Goal: Transaction & Acquisition: Purchase product/service

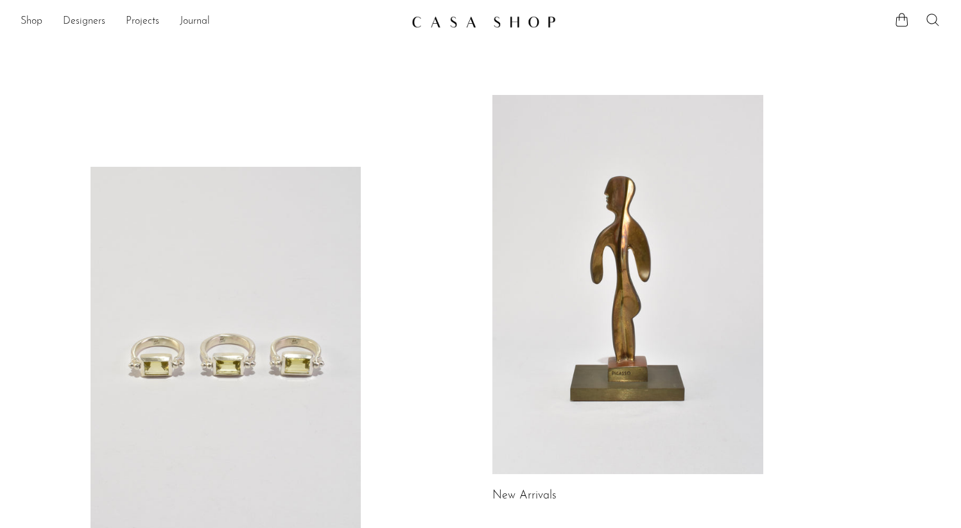
click at [929, 16] on icon at bounding box center [932, 19] width 15 height 15
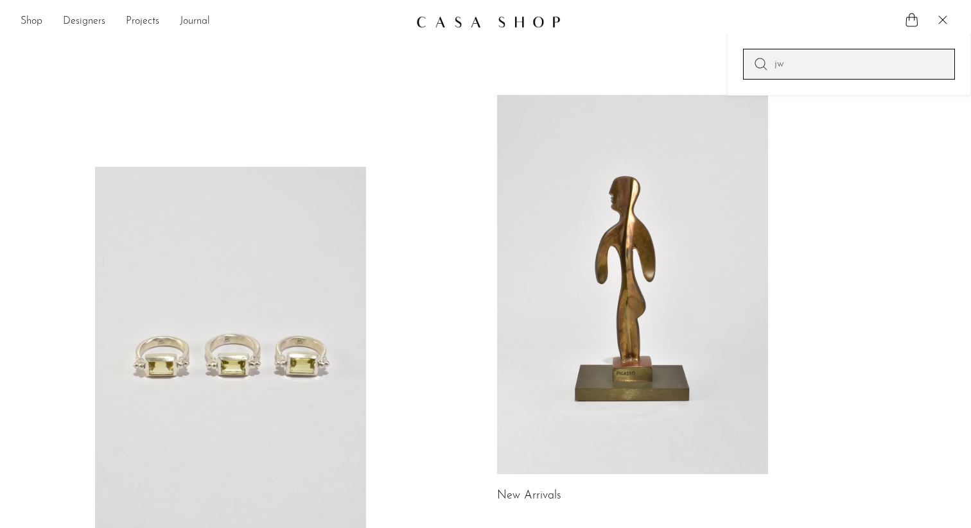
type input "j"
type input "box"
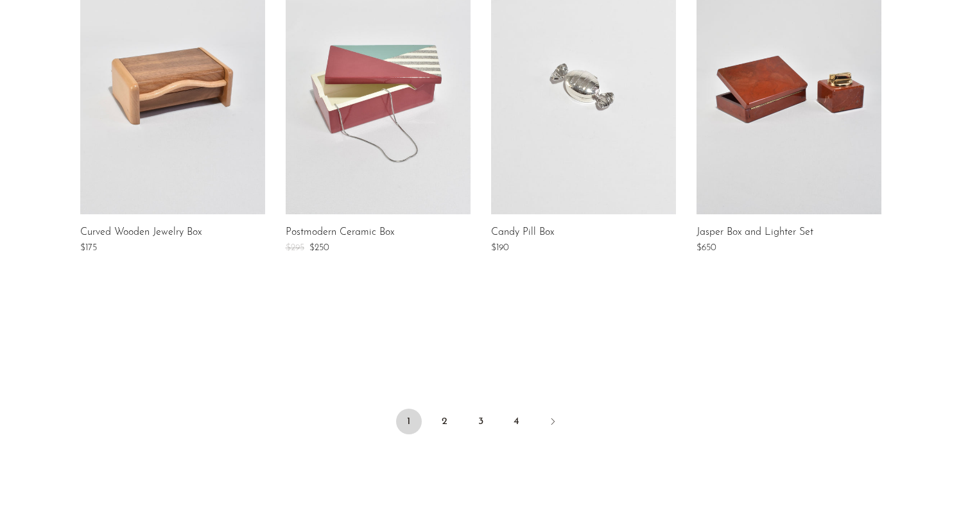
scroll to position [1027, 0]
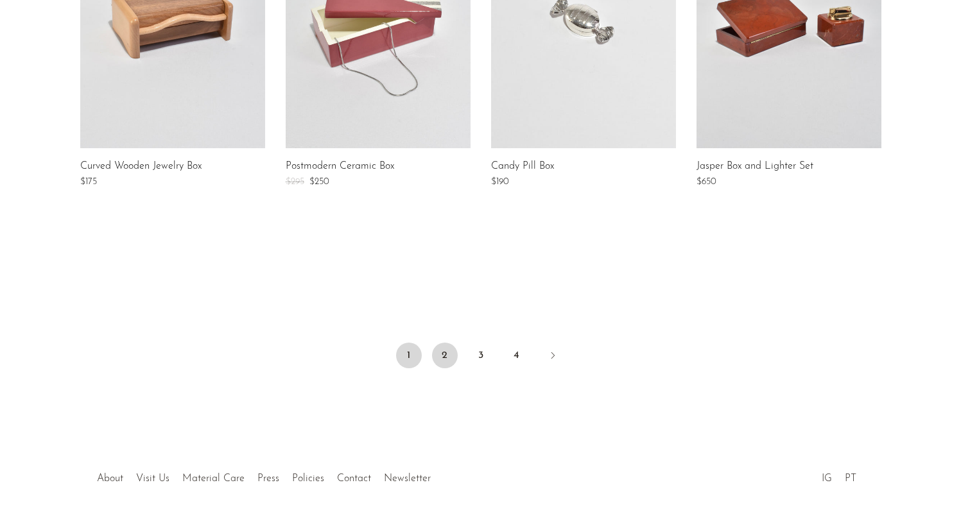
click at [445, 352] on link "2" at bounding box center [445, 356] width 26 height 26
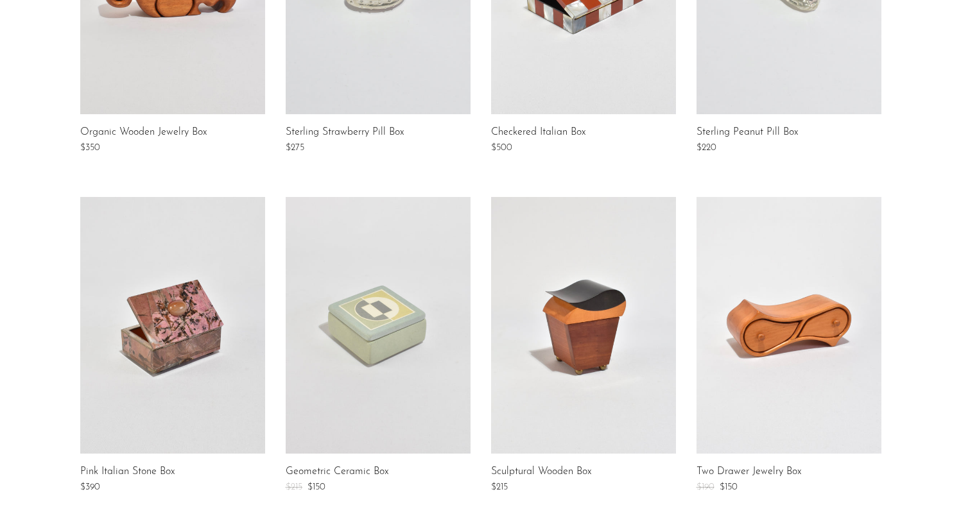
scroll to position [554, 0]
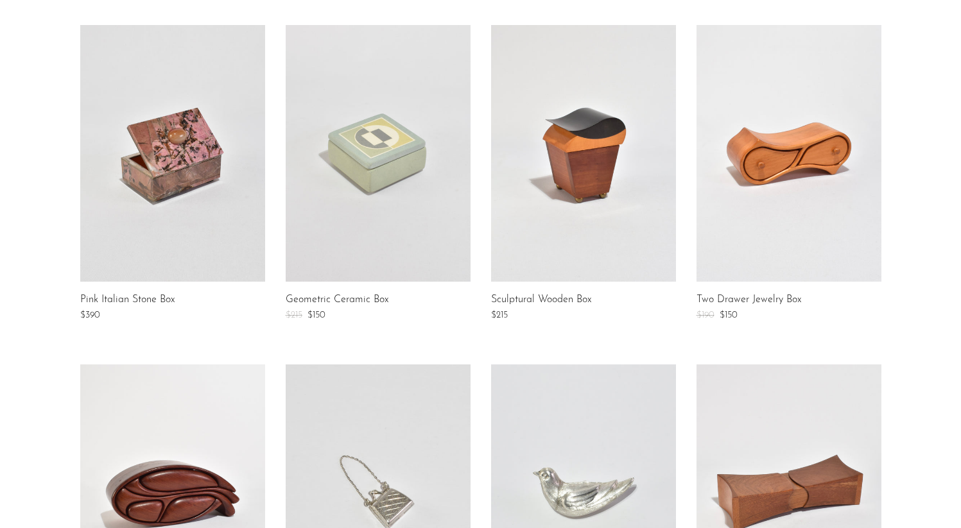
click at [756, 299] on link "Two Drawer Jewelry Box" at bounding box center [748, 301] width 105 height 12
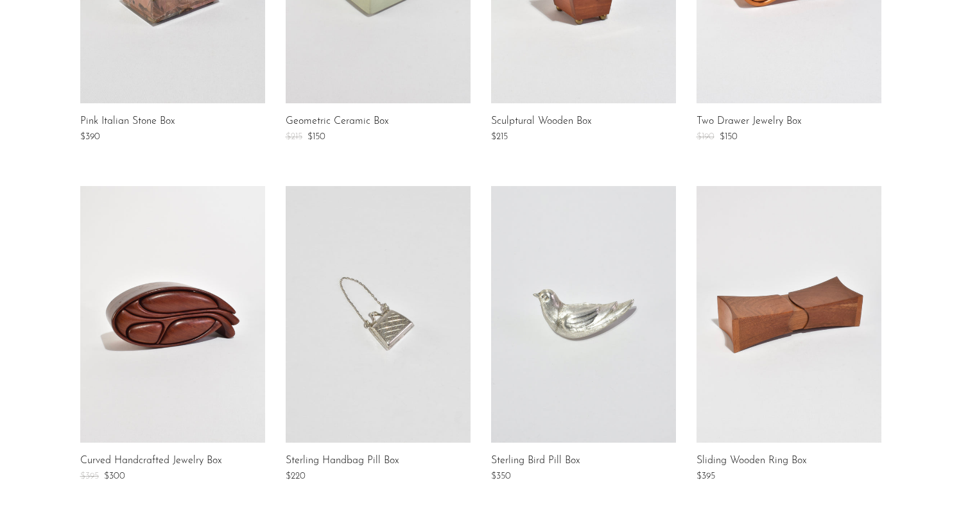
scroll to position [885, 0]
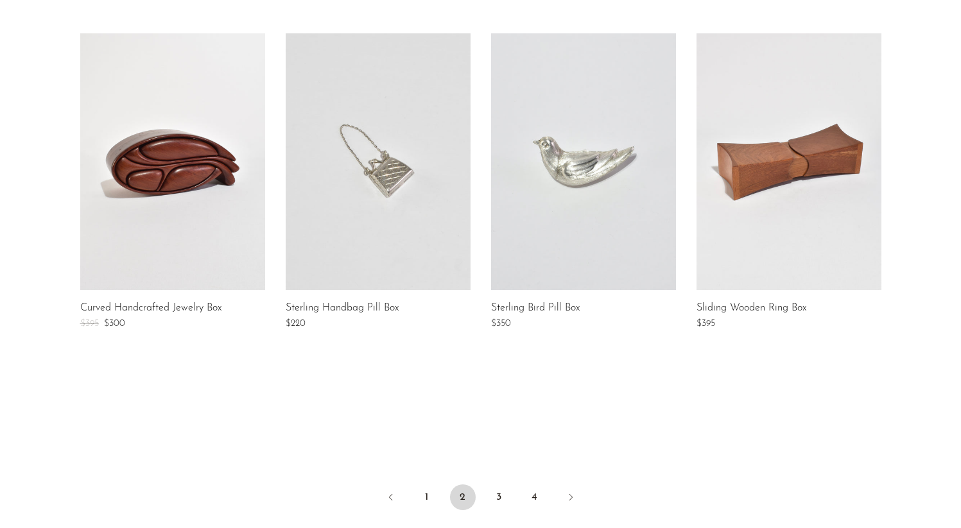
click at [206, 309] on link "Curved Handcrafted Jewelry Box" at bounding box center [150, 309] width 141 height 12
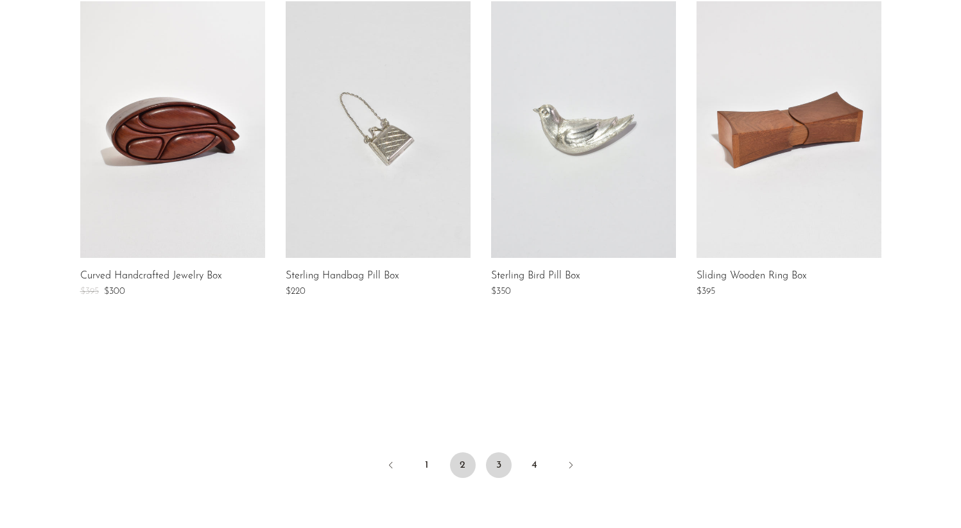
click at [499, 469] on link "3" at bounding box center [499, 466] width 26 height 26
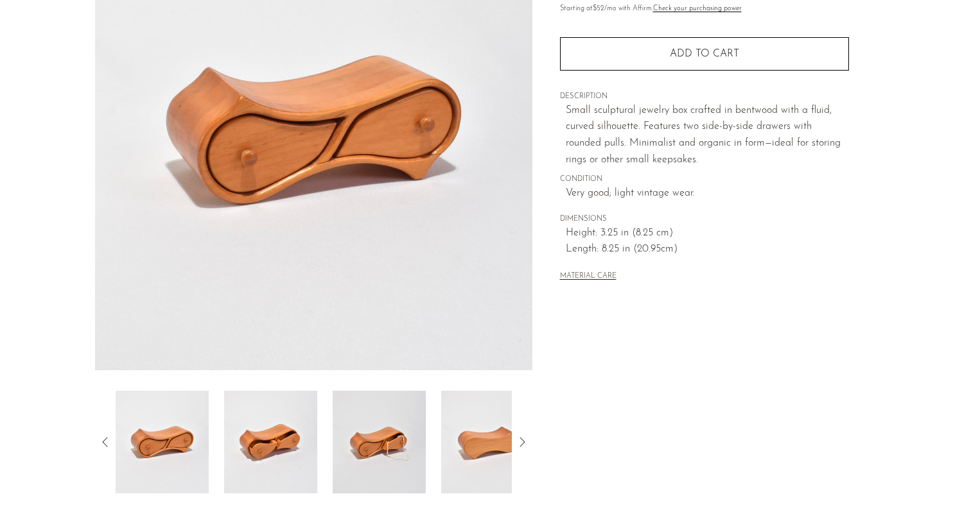
scroll to position [277, 0]
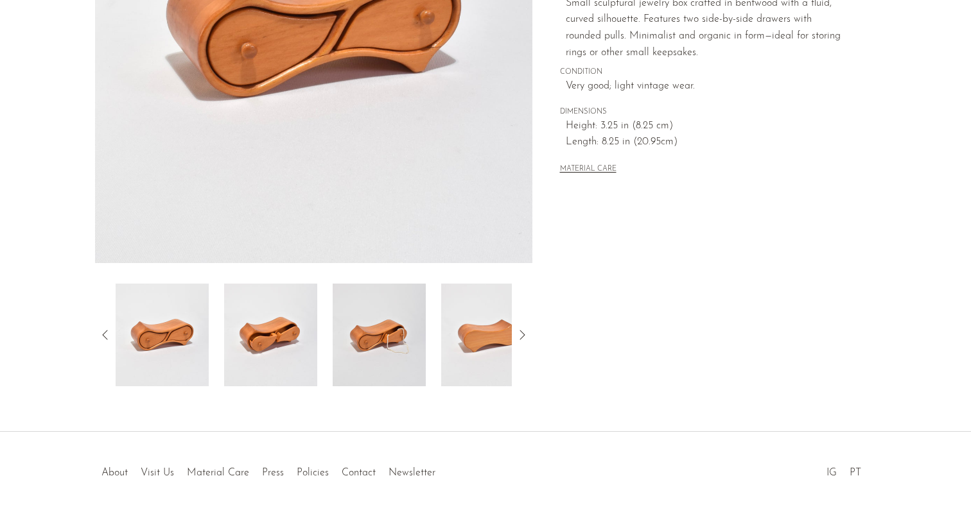
click at [309, 347] on img at bounding box center [270, 335] width 93 height 103
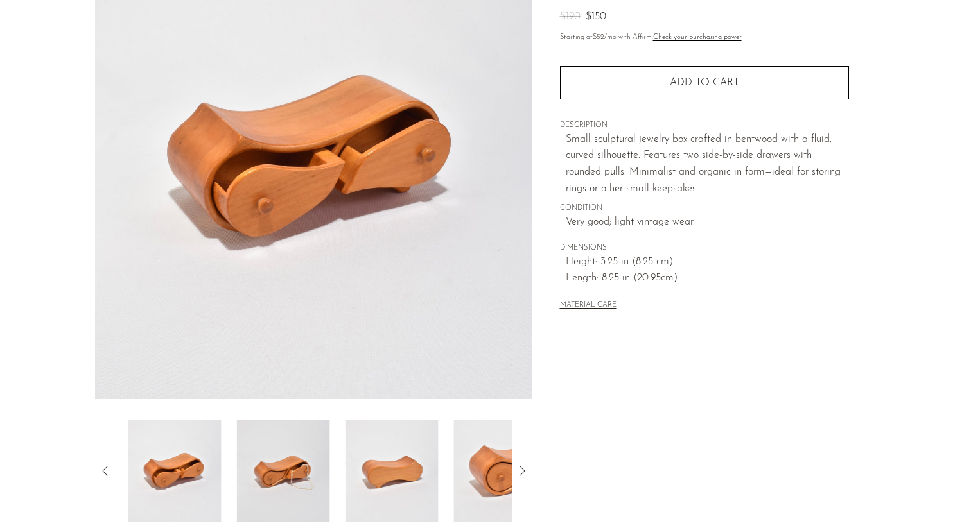
scroll to position [144, 0]
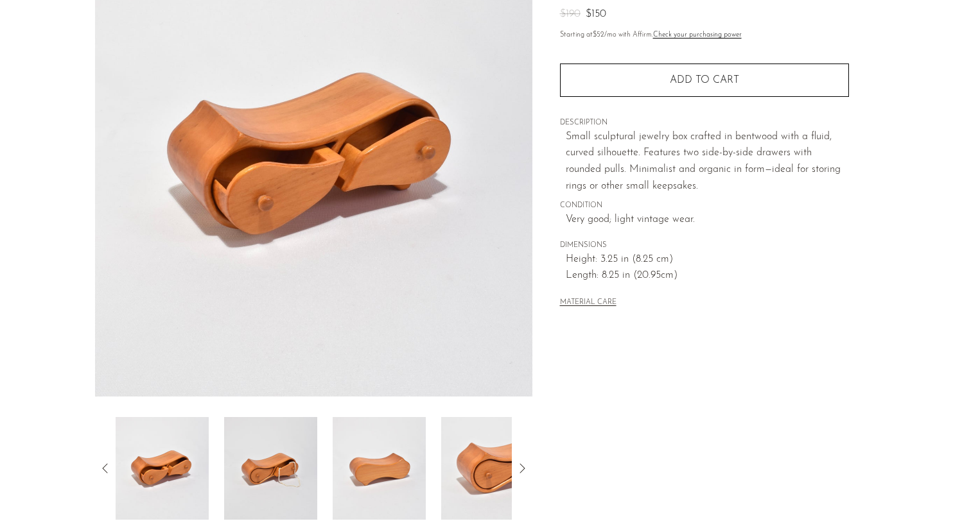
click at [270, 472] on img at bounding box center [270, 468] width 93 height 103
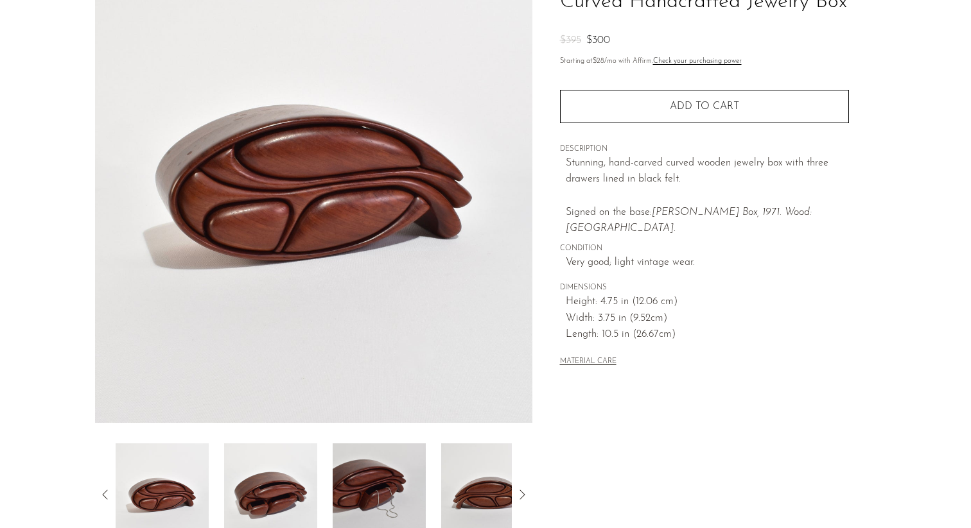
scroll to position [121, 0]
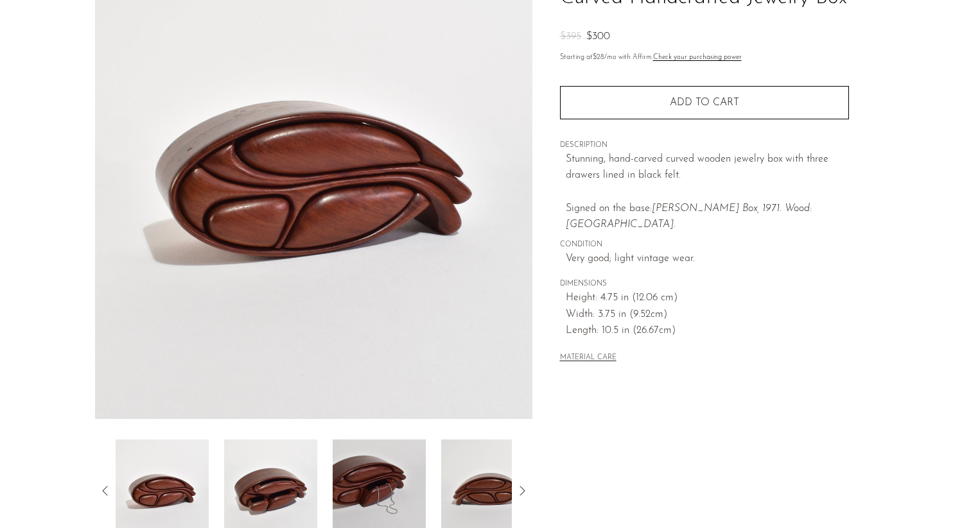
click at [263, 469] on img at bounding box center [270, 491] width 93 height 103
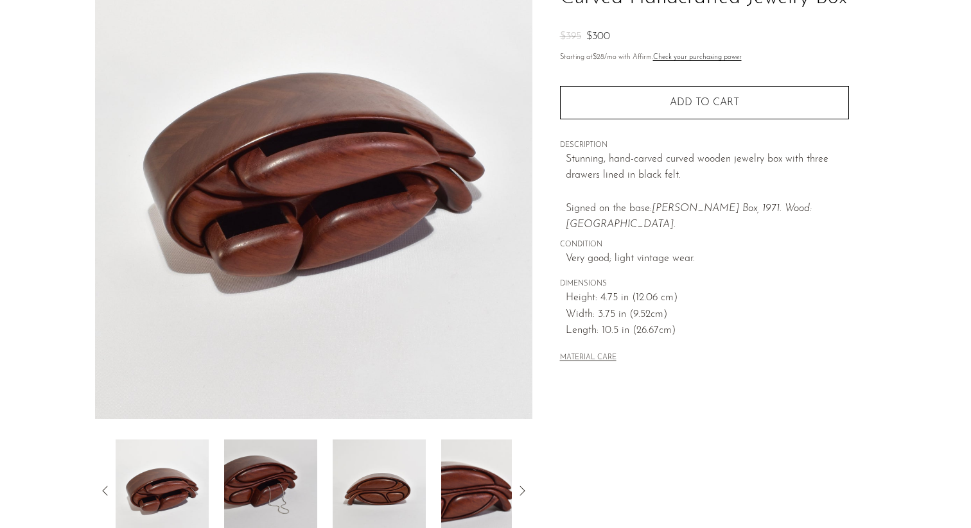
click at [263, 469] on img at bounding box center [270, 491] width 93 height 103
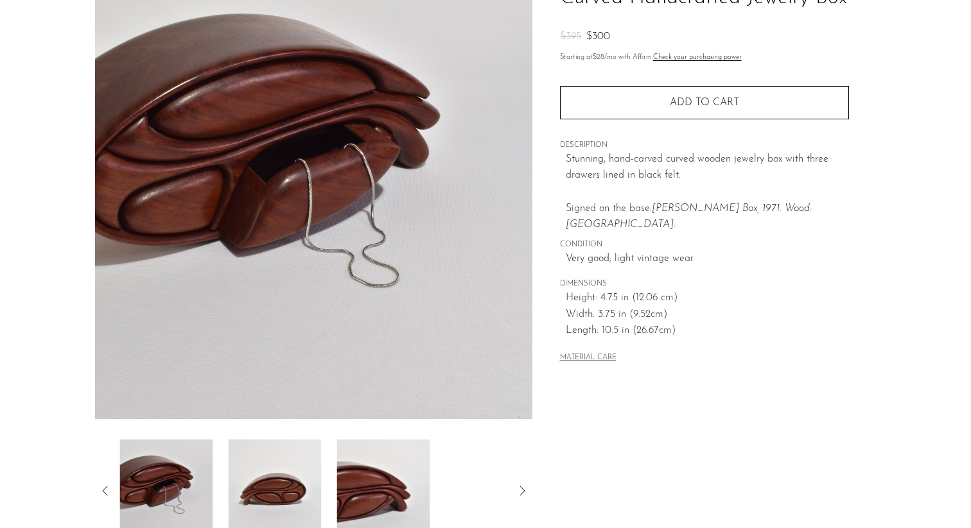
click at [263, 469] on img at bounding box center [274, 491] width 93 height 103
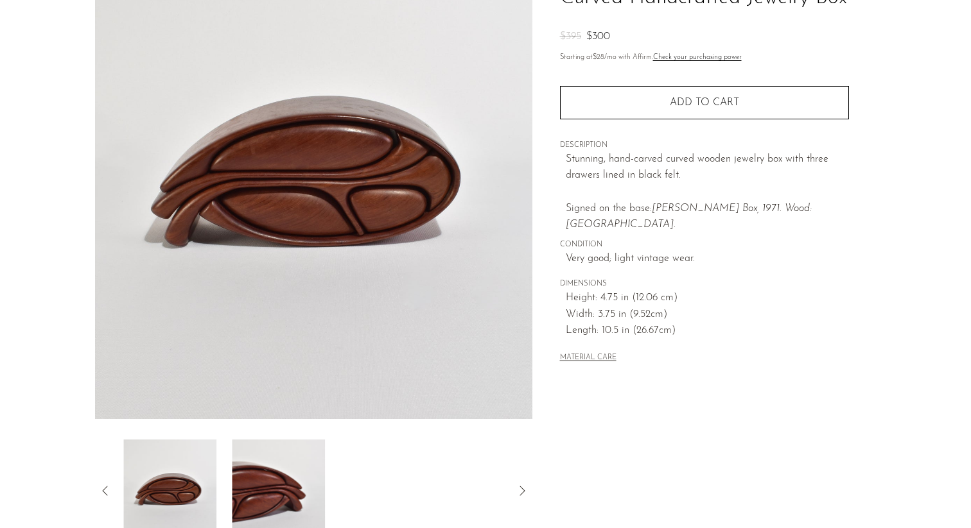
click at [263, 469] on img at bounding box center [278, 491] width 93 height 103
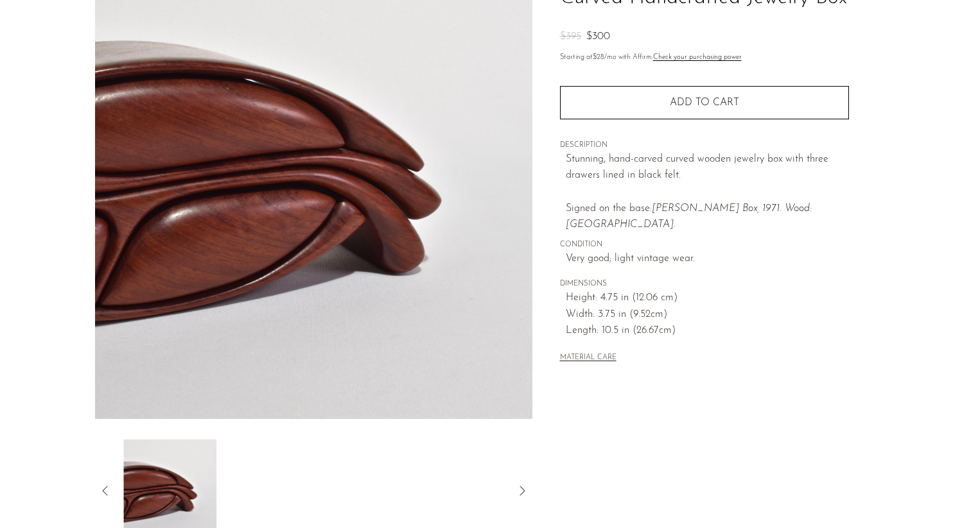
click at [263, 469] on div at bounding box center [314, 491] width 396 height 103
click at [105, 488] on icon at bounding box center [104, 491] width 5 height 10
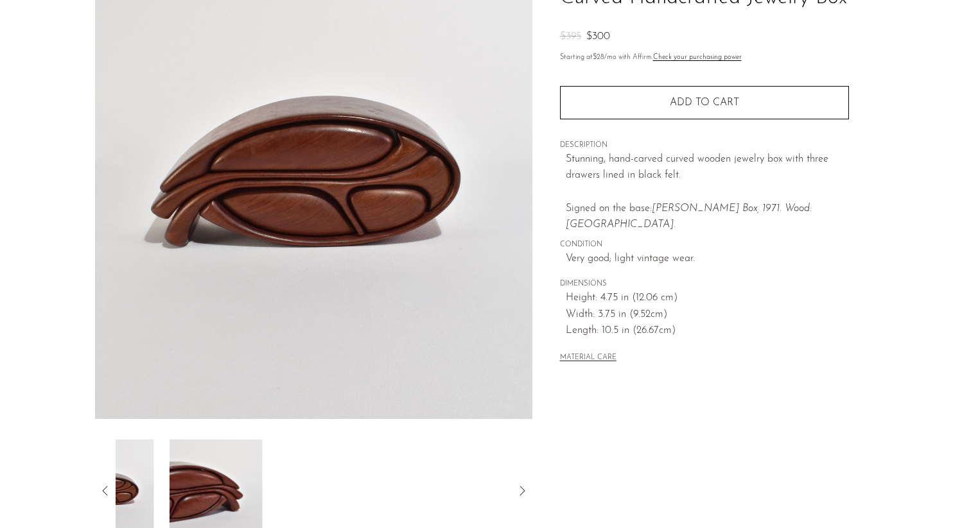
click at [105, 488] on icon at bounding box center [104, 491] width 5 height 10
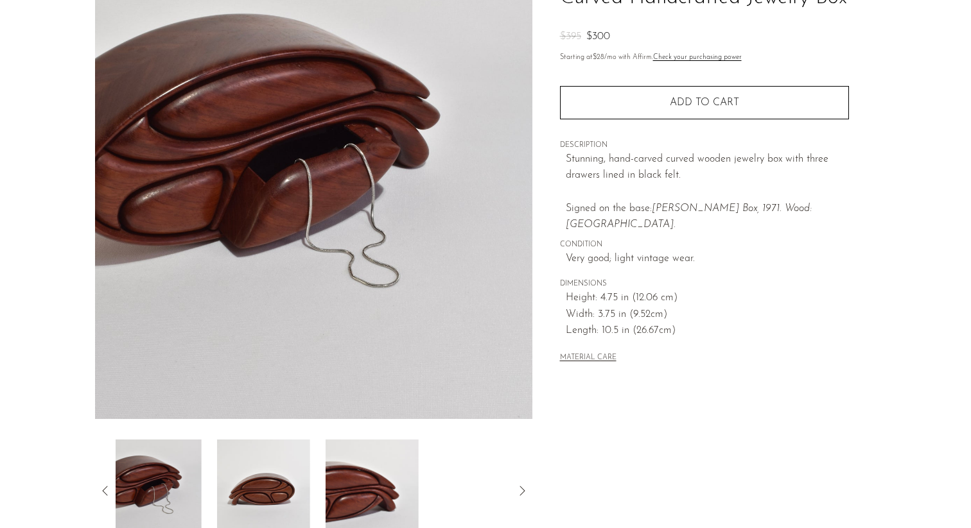
click at [672, 205] on em "McCallister Box, 1971. Wood: Bubinga." at bounding box center [689, 216] width 246 height 27
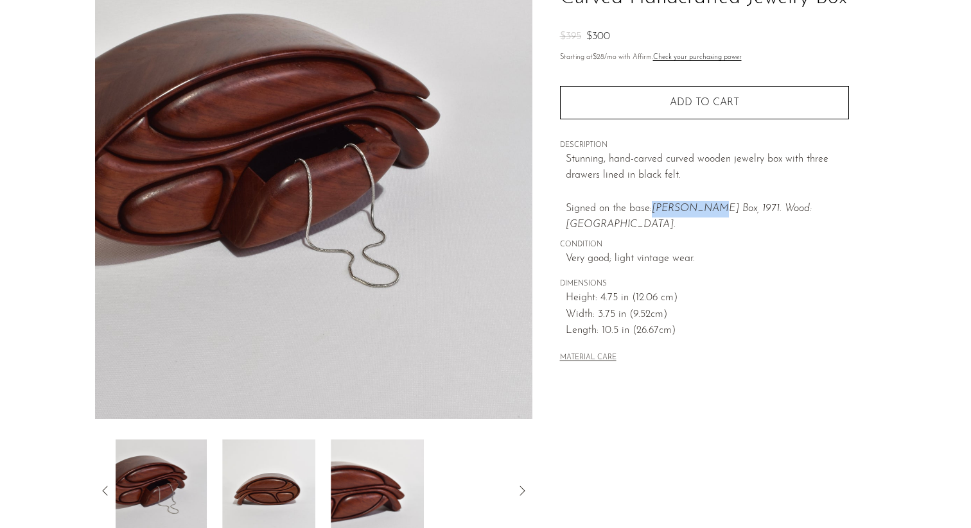
click at [672, 205] on em "McCallister Box, 1971. Wood: Bubinga." at bounding box center [689, 216] width 246 height 27
copy em "McCallister"
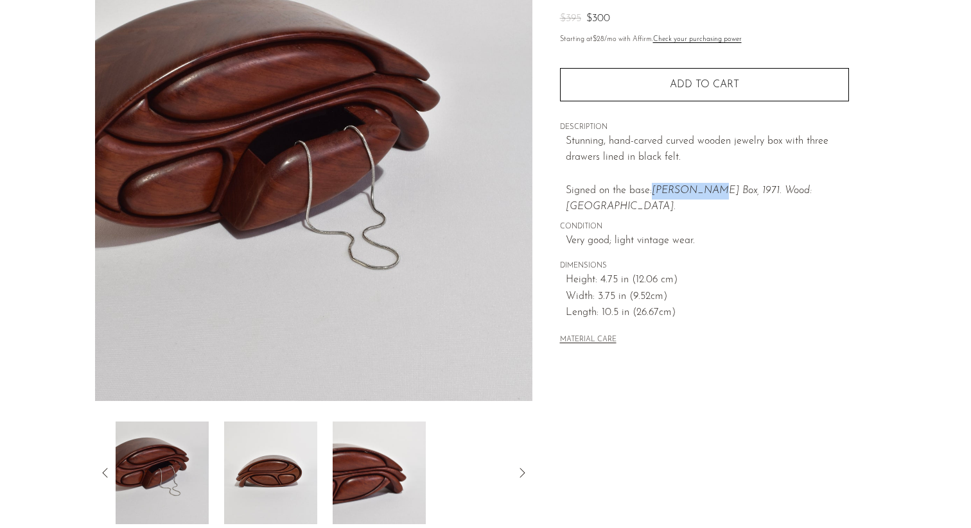
scroll to position [196, 0]
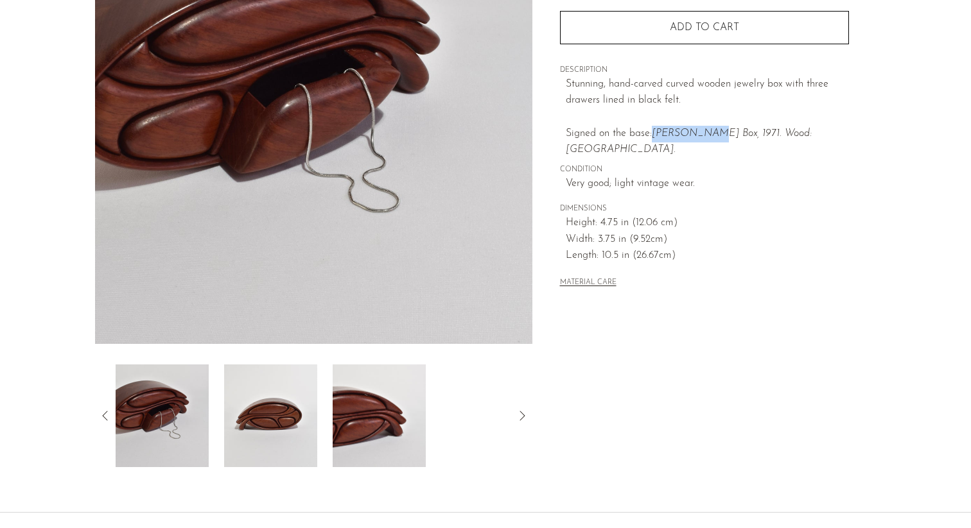
click at [286, 414] on img at bounding box center [270, 416] width 93 height 103
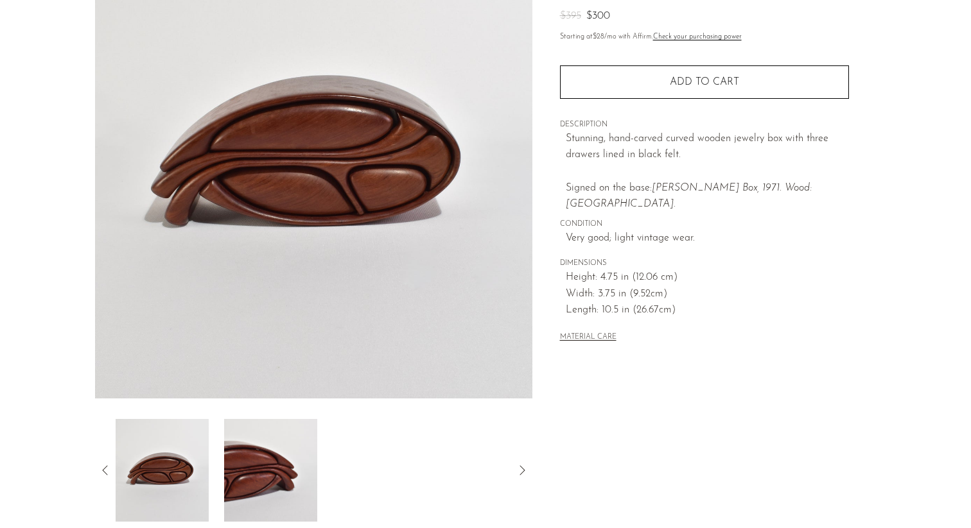
scroll to position [143, 0]
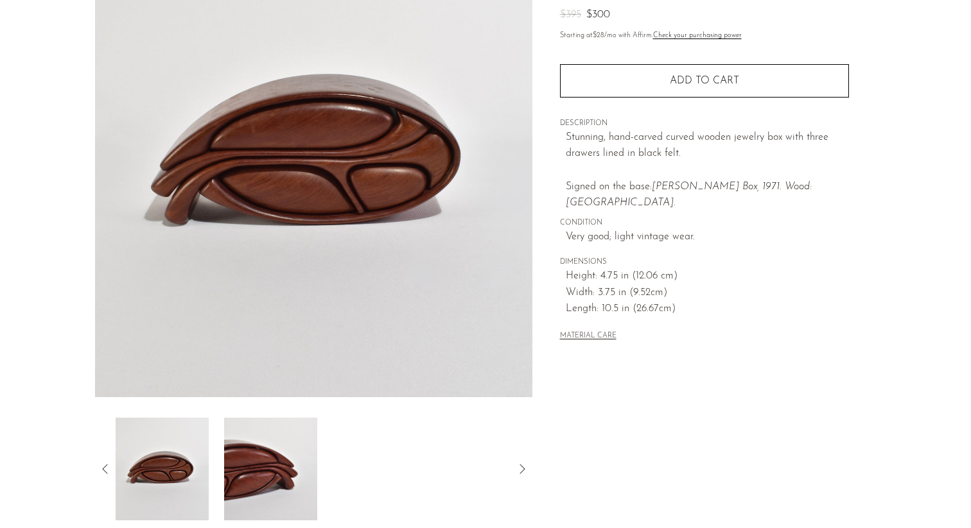
click at [321, 153] on img at bounding box center [313, 156] width 437 height 481
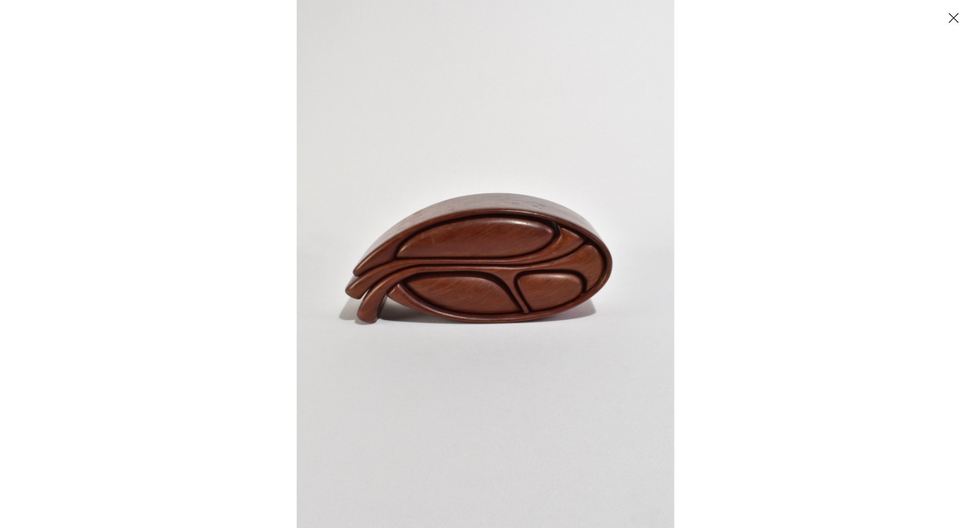
click at [460, 275] on img at bounding box center [485, 264] width 377 height 528
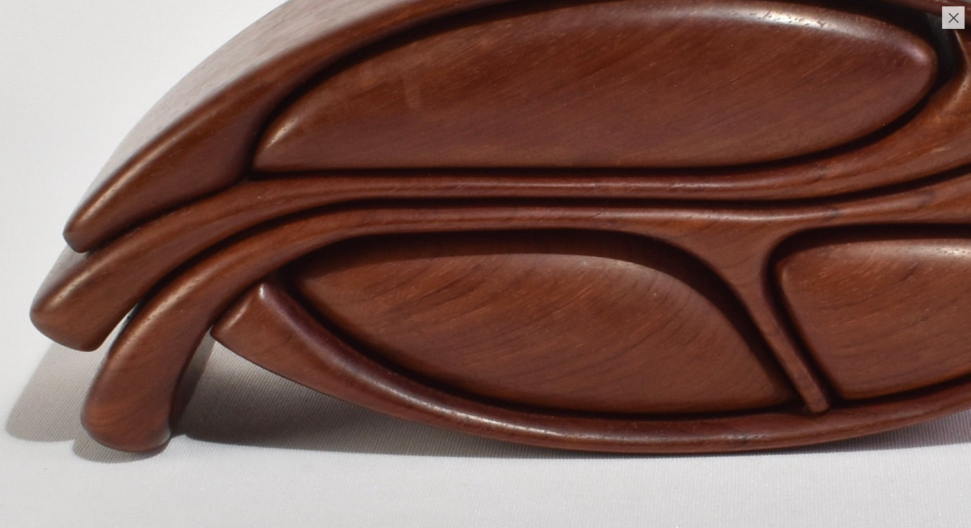
drag, startPoint x: 219, startPoint y: 309, endPoint x: 265, endPoint y: 290, distance: 50.1
click at [265, 290] on img at bounding box center [639, 198] width 1639 height 2295
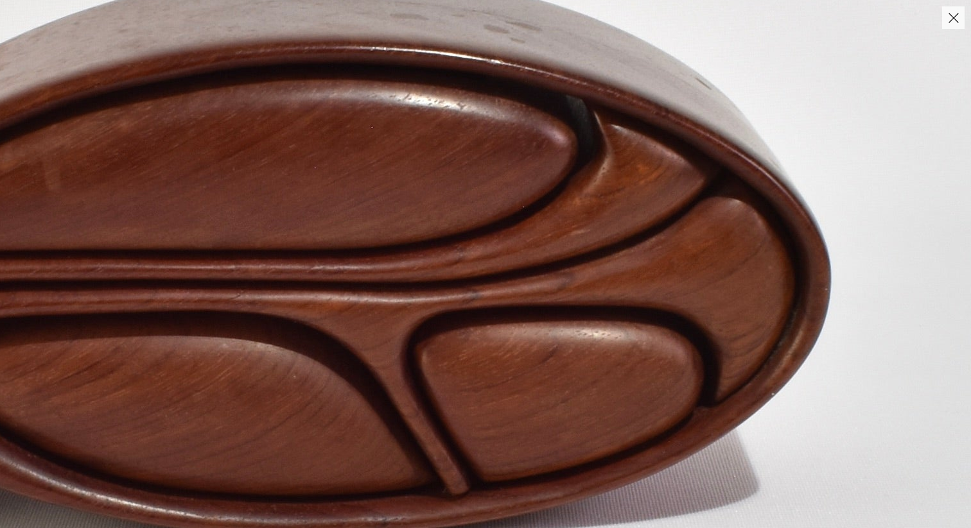
drag, startPoint x: 830, startPoint y: 209, endPoint x: 425, endPoint y: 318, distance: 419.5
click at [425, 318] on img at bounding box center [279, 280] width 1639 height 2295
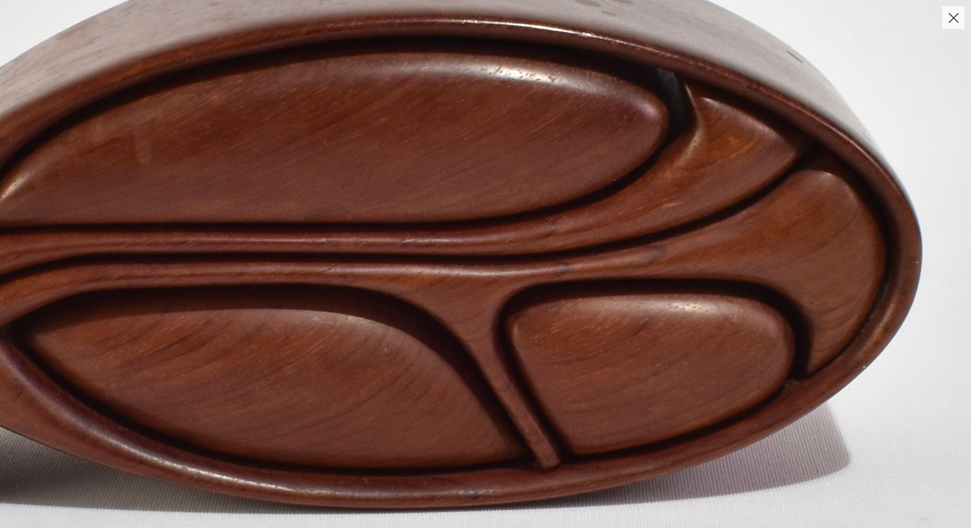
drag, startPoint x: 435, startPoint y: 285, endPoint x: 539, endPoint y: 258, distance: 107.4
click at [539, 258] on img at bounding box center [370, 253] width 1639 height 2295
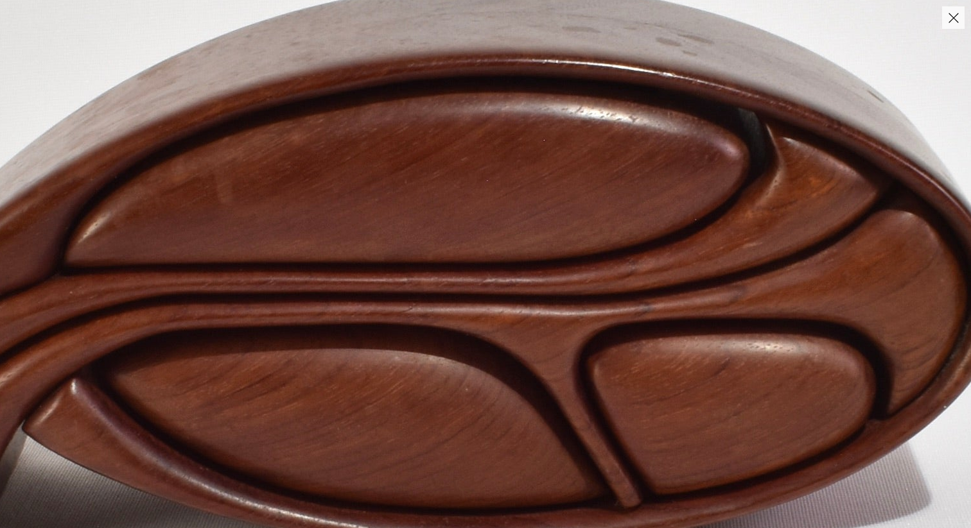
drag, startPoint x: 518, startPoint y: 260, endPoint x: 649, endPoint y: 272, distance: 131.5
click at [649, 272] on img at bounding box center [451, 293] width 1639 height 2295
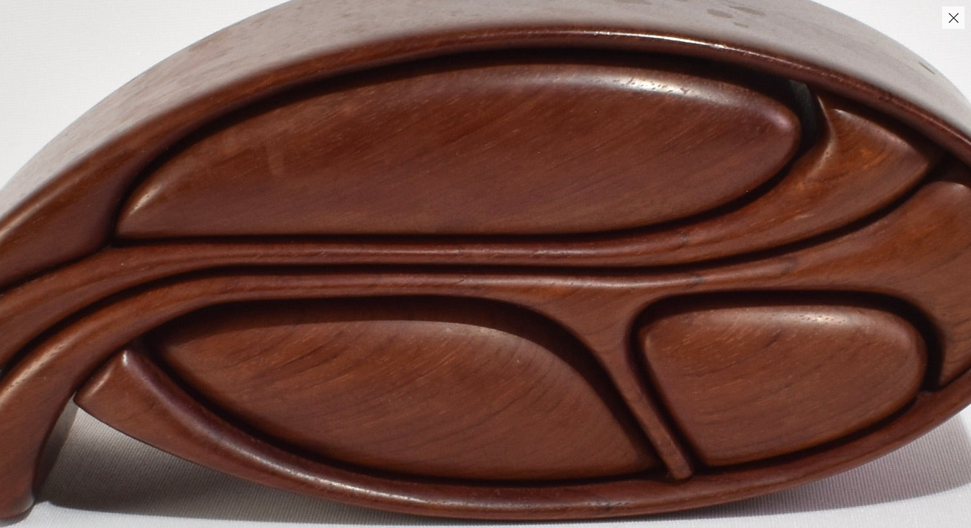
click at [570, 273] on img at bounding box center [503, 264] width 1639 height 2295
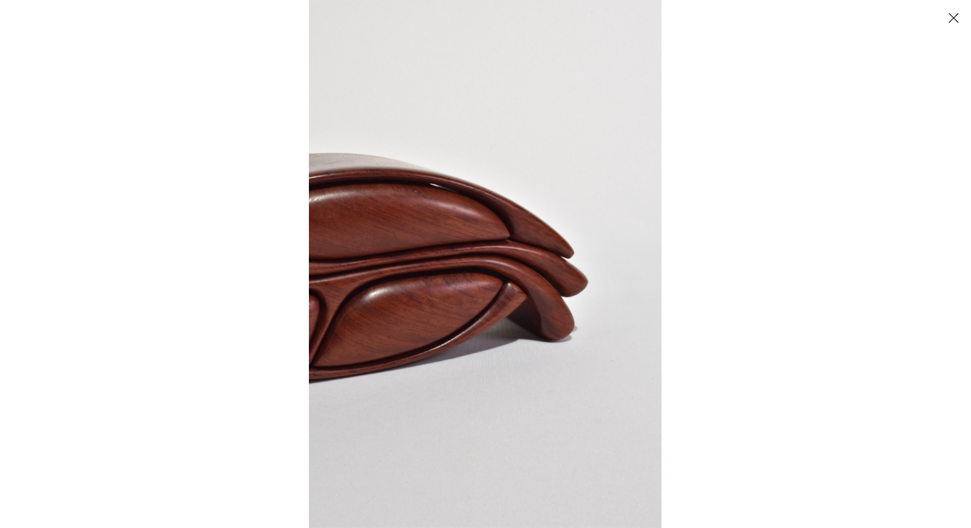
click at [570, 273] on img at bounding box center [485, 264] width 352 height 528
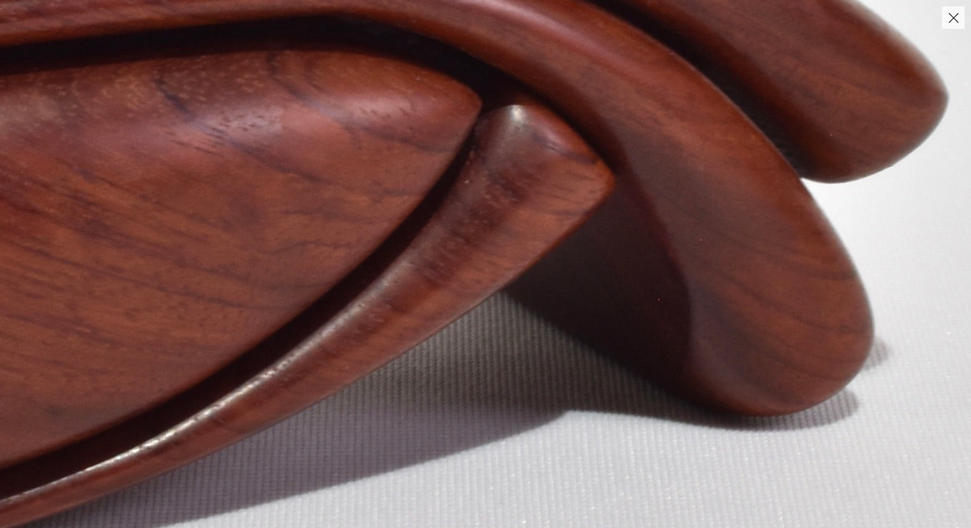
drag, startPoint x: 424, startPoint y: 267, endPoint x: 731, endPoint y: 30, distance: 387.6
click at [731, 30] on img at bounding box center [385, 1] width 1926 height 2886
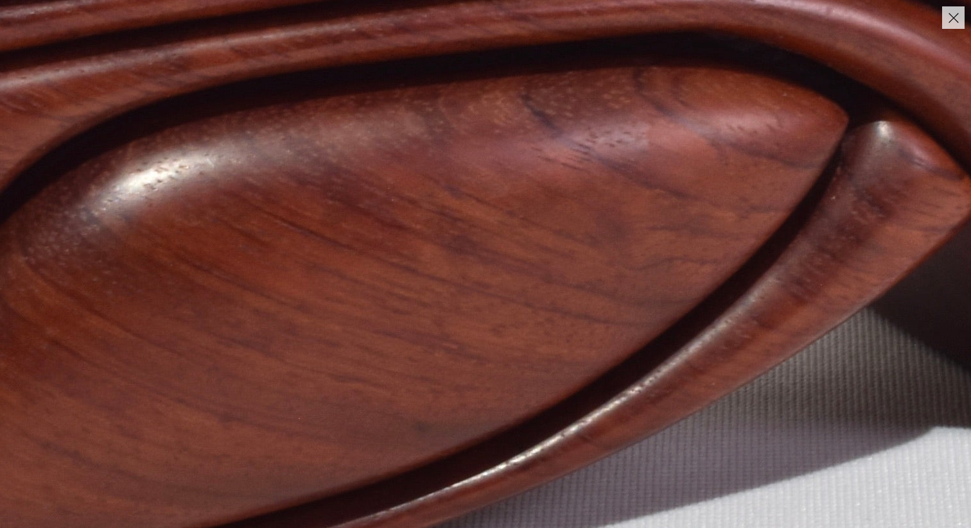
drag, startPoint x: 465, startPoint y: 171, endPoint x: 822, endPoint y: 187, distance: 357.9
click at [824, 187] on img at bounding box center [752, 17] width 1926 height 2886
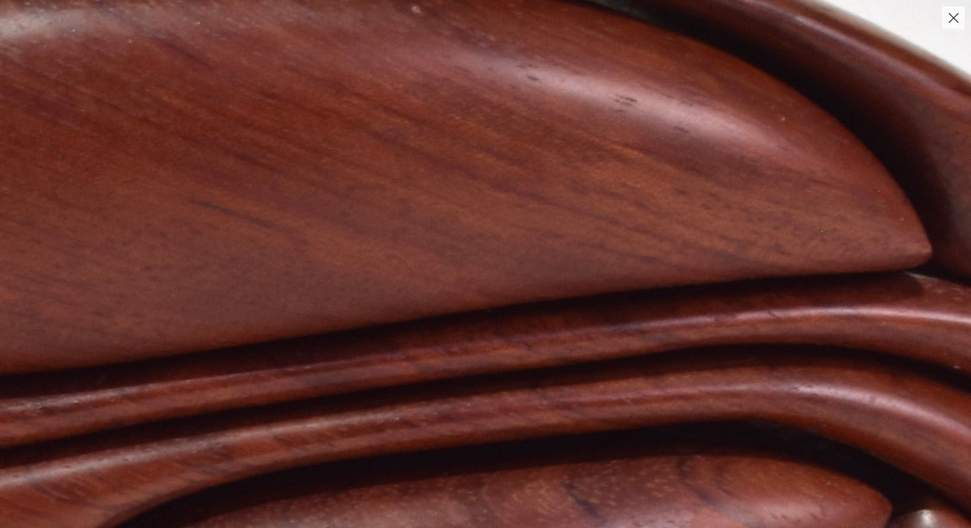
drag, startPoint x: 415, startPoint y: 259, endPoint x: 602, endPoint y: 528, distance: 327.8
click at [602, 528] on img at bounding box center [795, 406] width 1926 height 2886
click at [541, 297] on img at bounding box center [795, 406] width 1926 height 2886
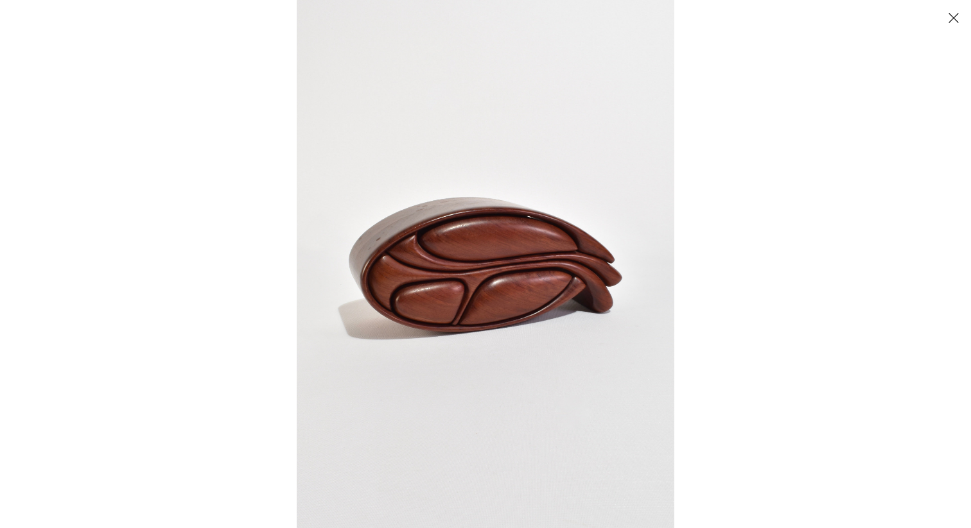
click at [457, 250] on img at bounding box center [485, 264] width 377 height 528
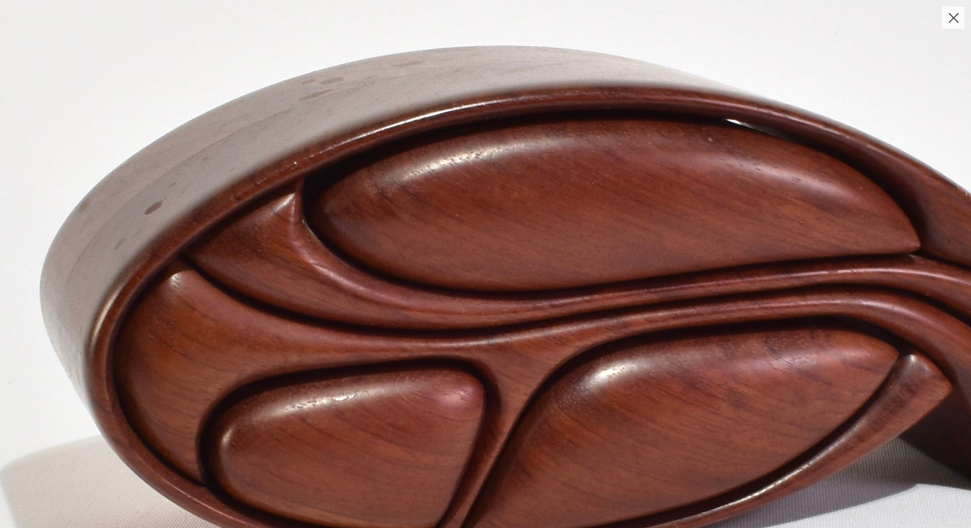
click at [449, 315] on img at bounding box center [566, 304] width 1453 height 2034
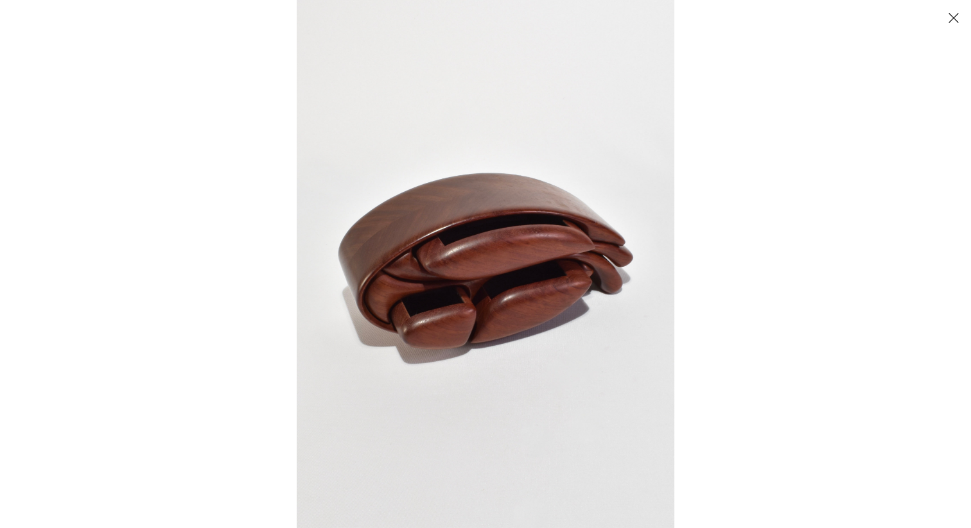
click at [449, 315] on img at bounding box center [485, 264] width 377 height 528
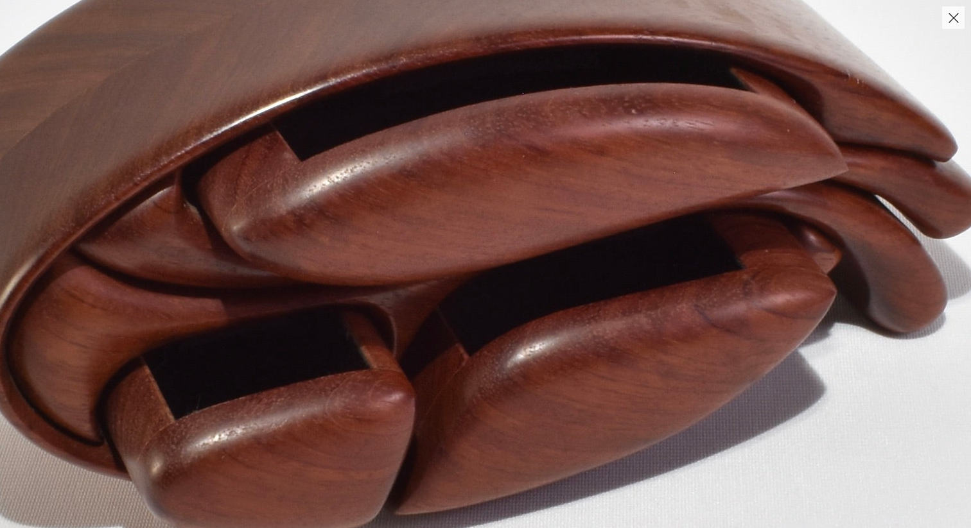
drag, startPoint x: 722, startPoint y: 139, endPoint x: 485, endPoint y: 354, distance: 320.4
click at [485, 354] on img at bounding box center [448, 227] width 1372 height 1921
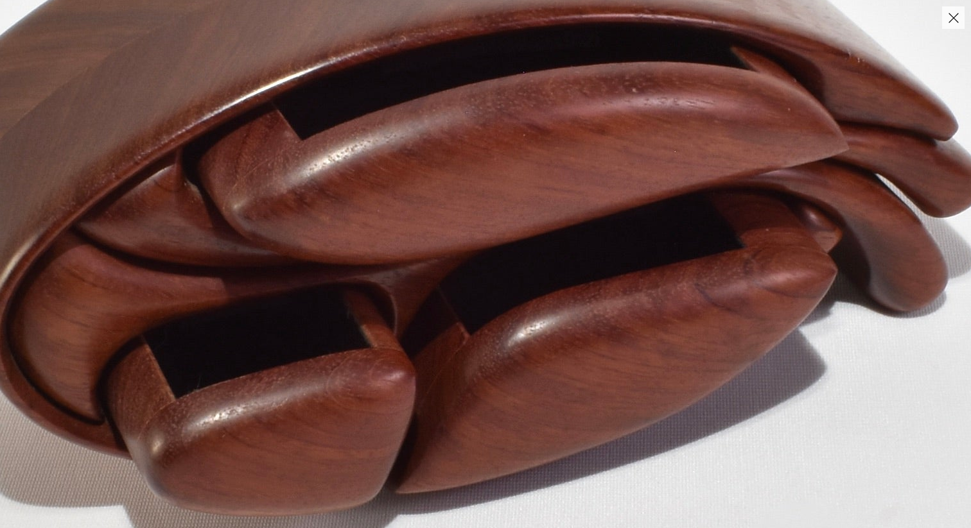
click at [490, 325] on img at bounding box center [449, 206] width 1372 height 1921
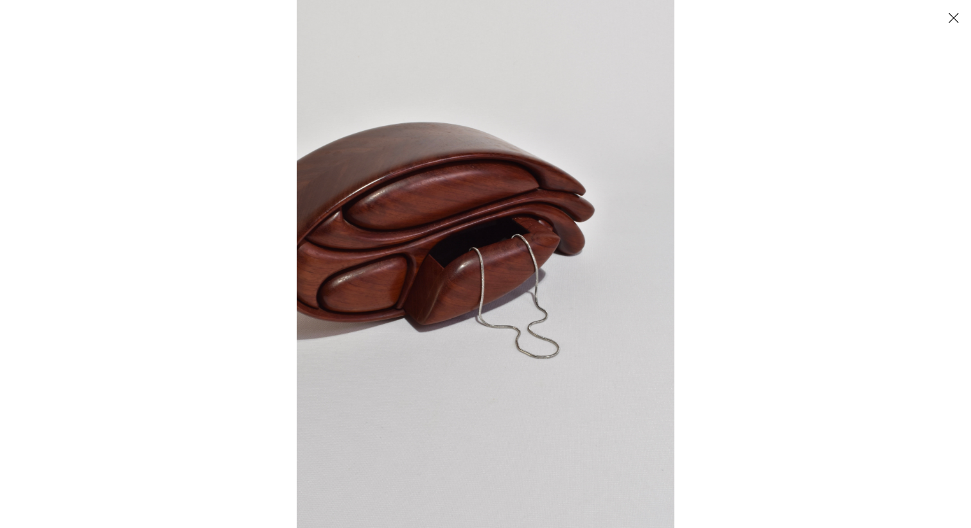
click at [472, 250] on img at bounding box center [485, 264] width 377 height 528
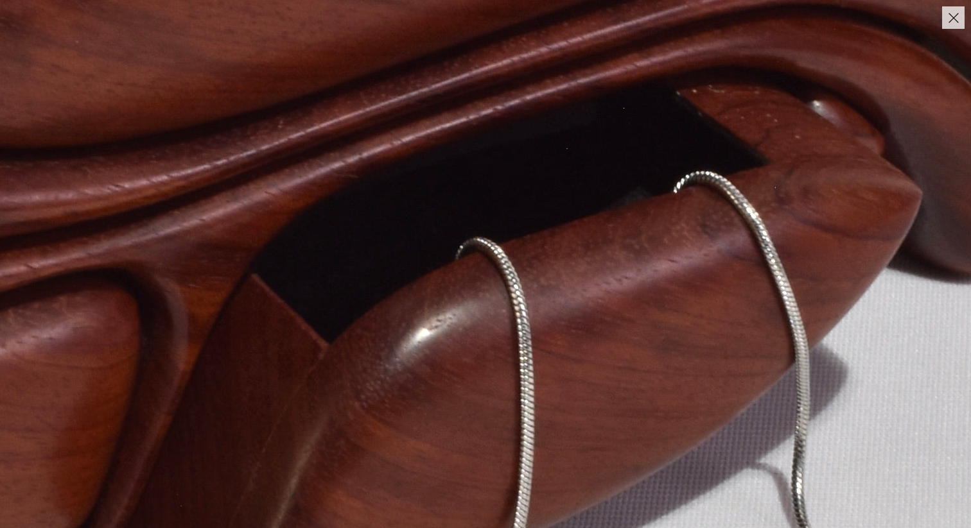
click at [528, 185] on img at bounding box center [541, 324] width 1926 height 2696
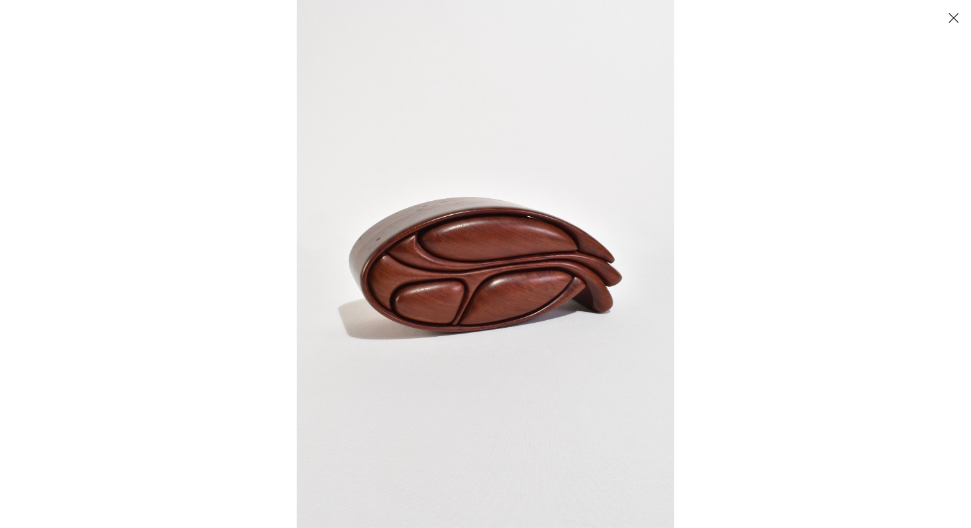
click at [954, 20] on button "Close" at bounding box center [953, 17] width 22 height 22
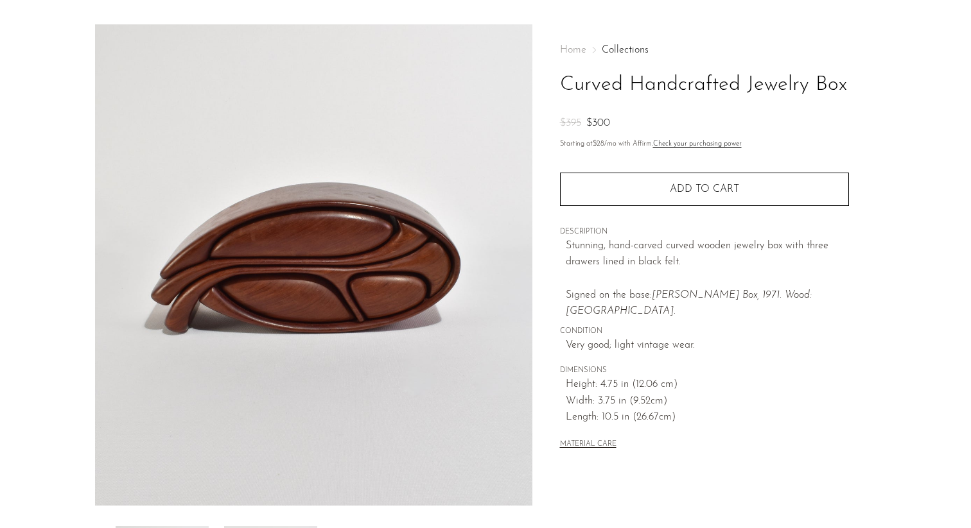
scroll to position [26, 0]
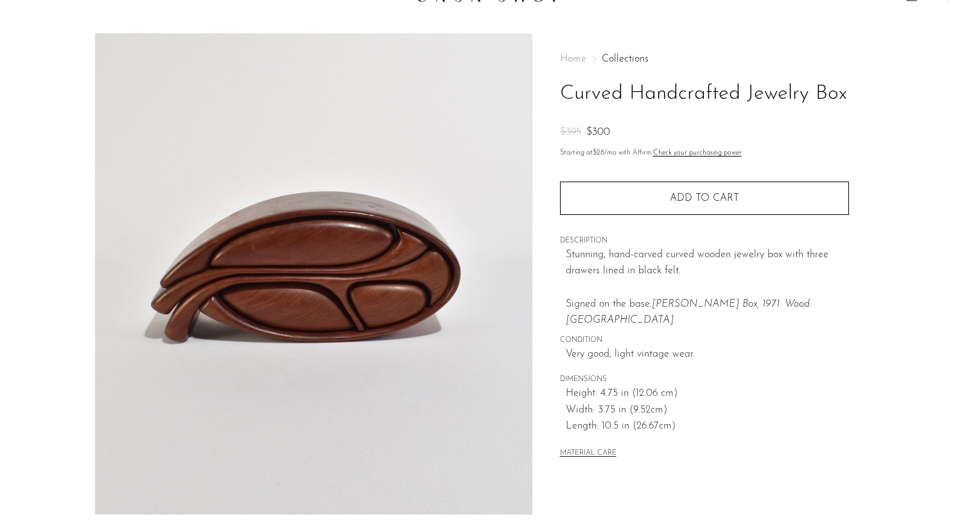
click at [798, 305] on em "McCallister Box, 1971. Wood: Bubinga." at bounding box center [689, 312] width 246 height 27
click at [273, 300] on img at bounding box center [313, 273] width 437 height 481
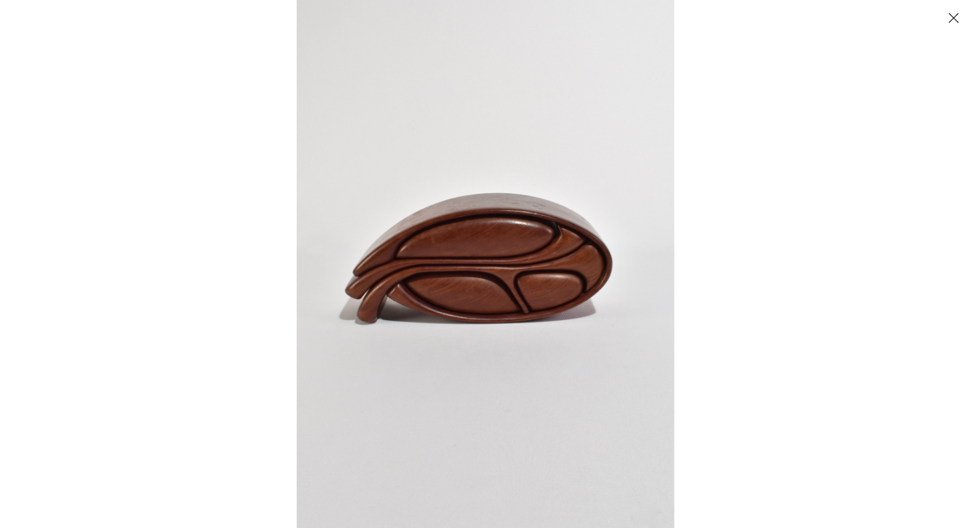
click at [822, 157] on div at bounding box center [782, 264] width 971 height 528
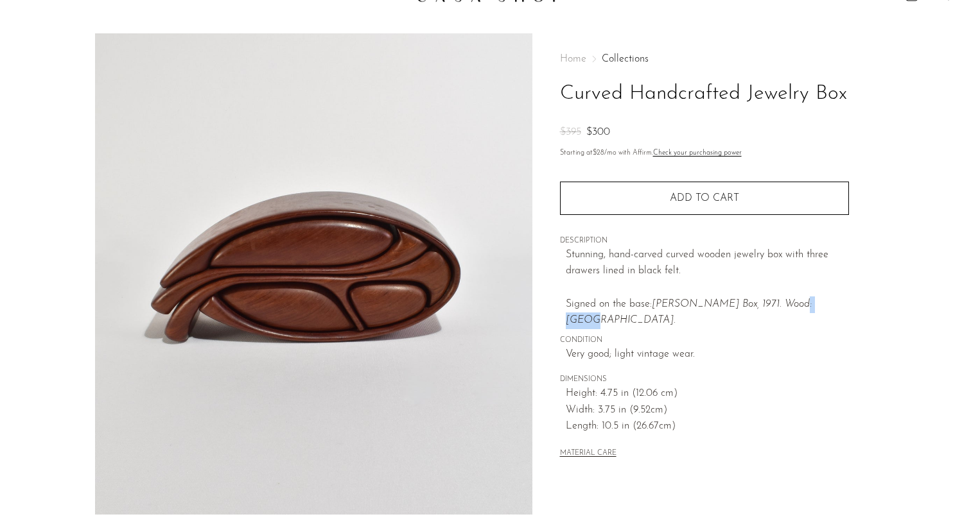
click at [897, 109] on section "Curved Handcrafted Jewelry Box $395 $300" at bounding box center [485, 335] width 971 height 605
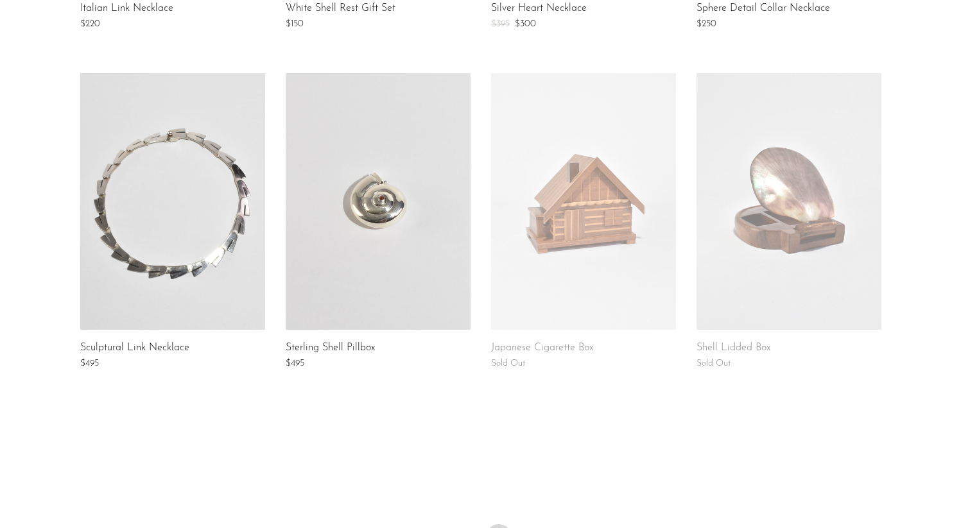
scroll to position [913, 0]
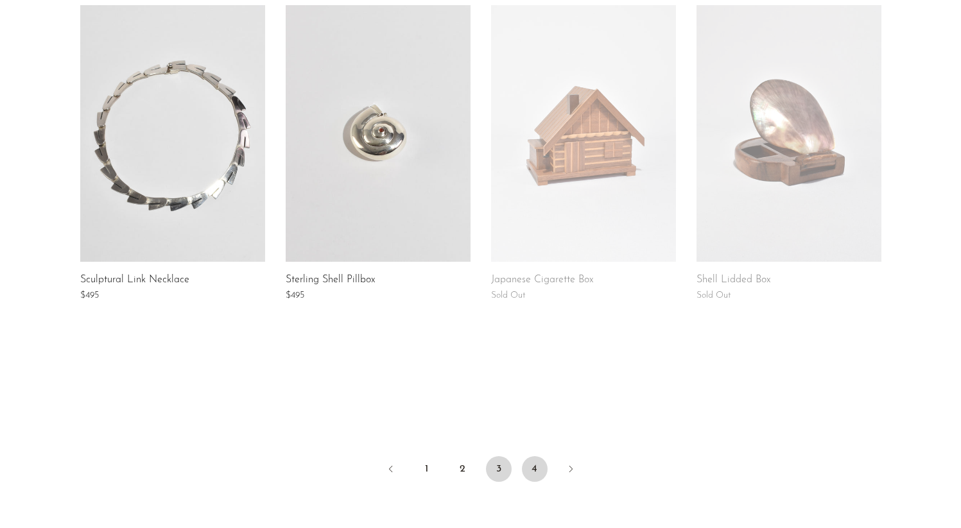
click at [537, 471] on link "4" at bounding box center [535, 469] width 26 height 26
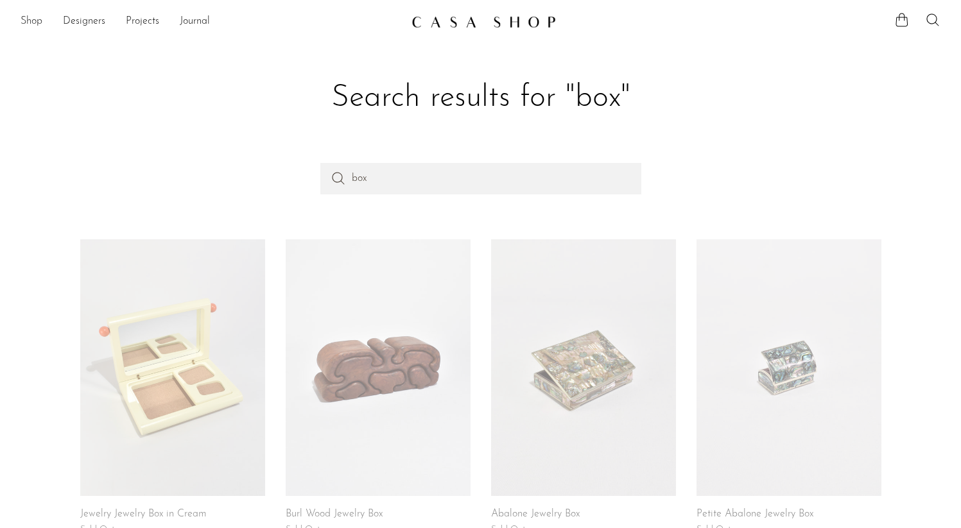
click at [29, 23] on link "Shop" at bounding box center [32, 21] width 22 height 17
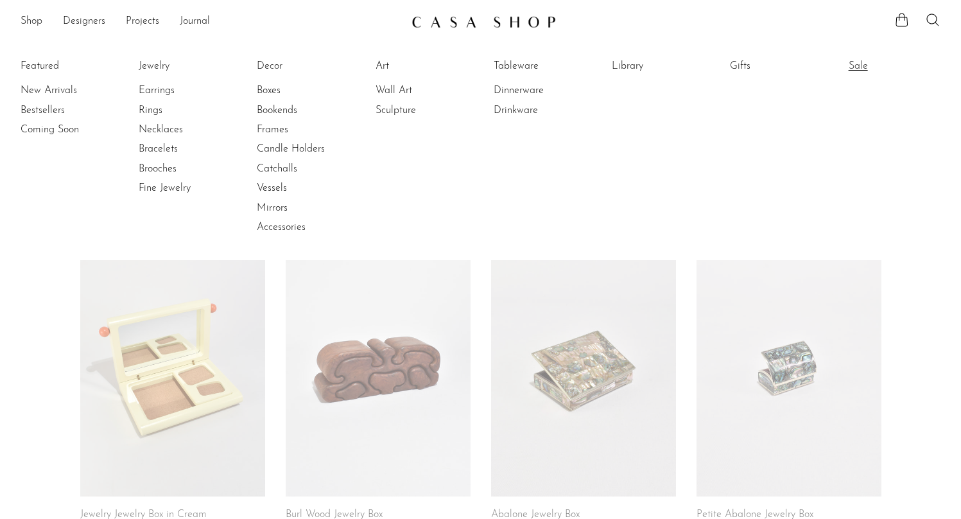
click at [861, 63] on link "Sale" at bounding box center [897, 66] width 96 height 14
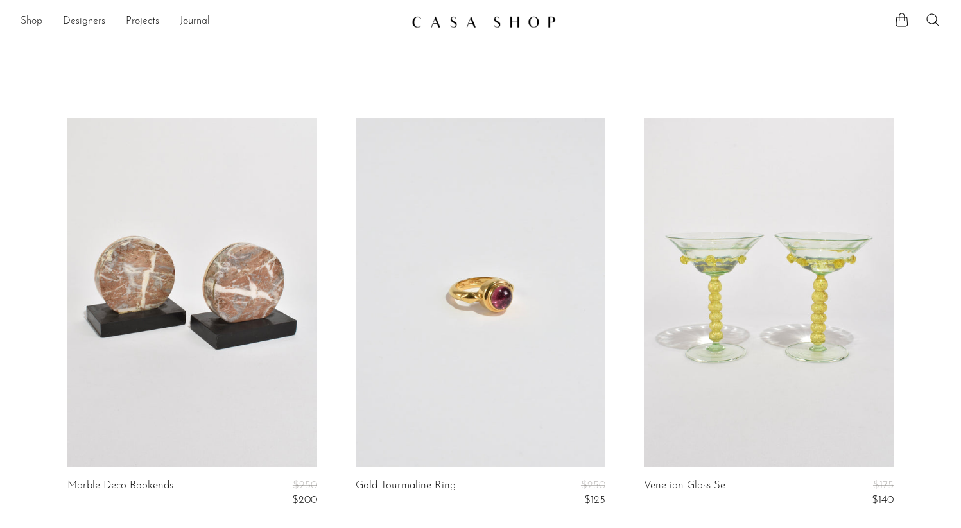
click at [32, 19] on link "Shop" at bounding box center [32, 21] width 22 height 17
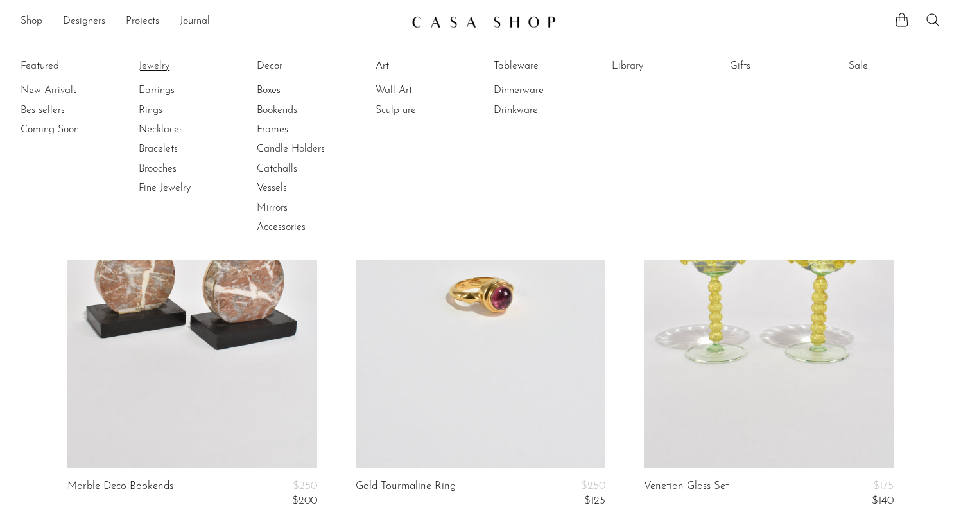
click at [157, 68] on link "Jewelry" at bounding box center [187, 66] width 96 height 14
click at [272, 70] on link "Decor" at bounding box center [305, 66] width 96 height 14
click at [386, 62] on link "Art" at bounding box center [424, 66] width 96 height 14
drag, startPoint x: 540, startPoint y: 67, endPoint x: 624, endPoint y: 59, distance: 83.9
click at [541, 67] on link "Tableware" at bounding box center [542, 66] width 96 height 14
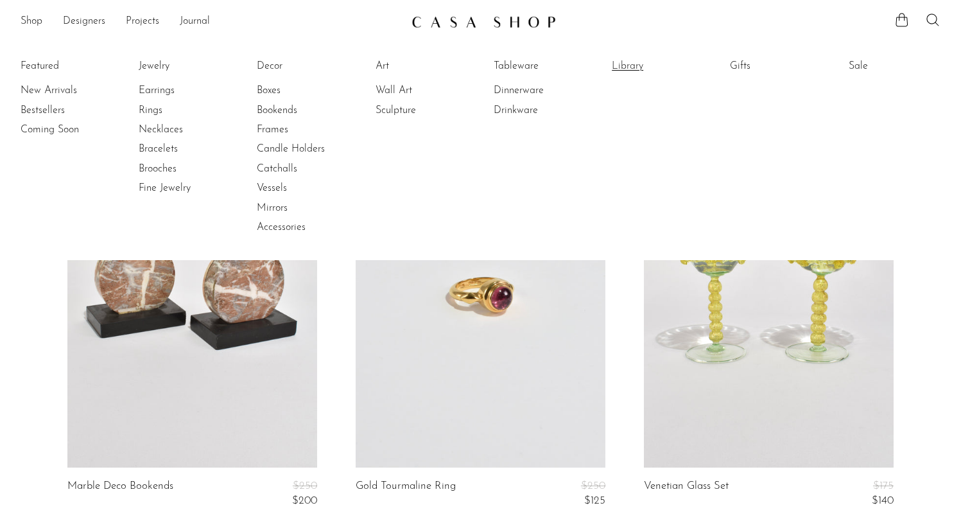
click at [635, 62] on link "Library" at bounding box center [660, 66] width 96 height 14
click at [747, 62] on link "Gifts" at bounding box center [778, 66] width 96 height 14
click at [626, 320] on article "Venetian Glass Set $175 $140" at bounding box center [769, 328] width 288 height 421
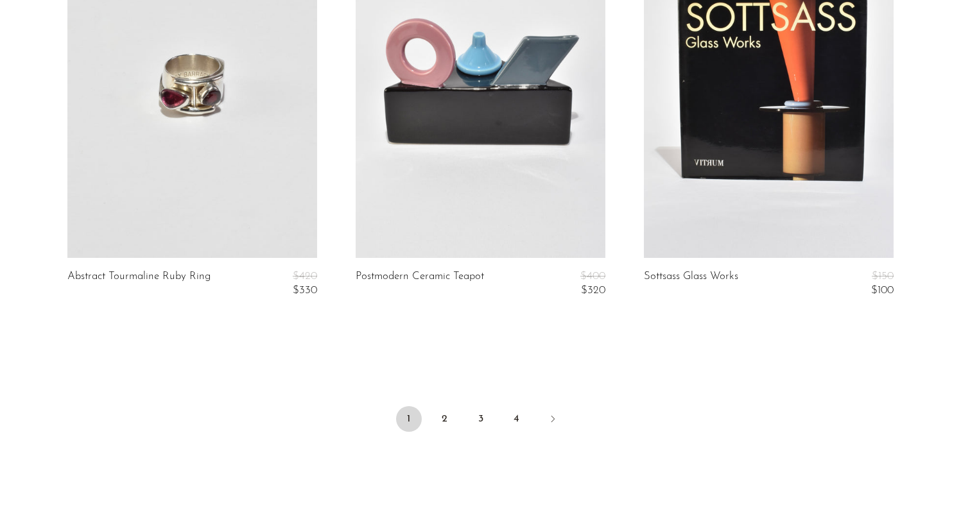
scroll to position [4832, 0]
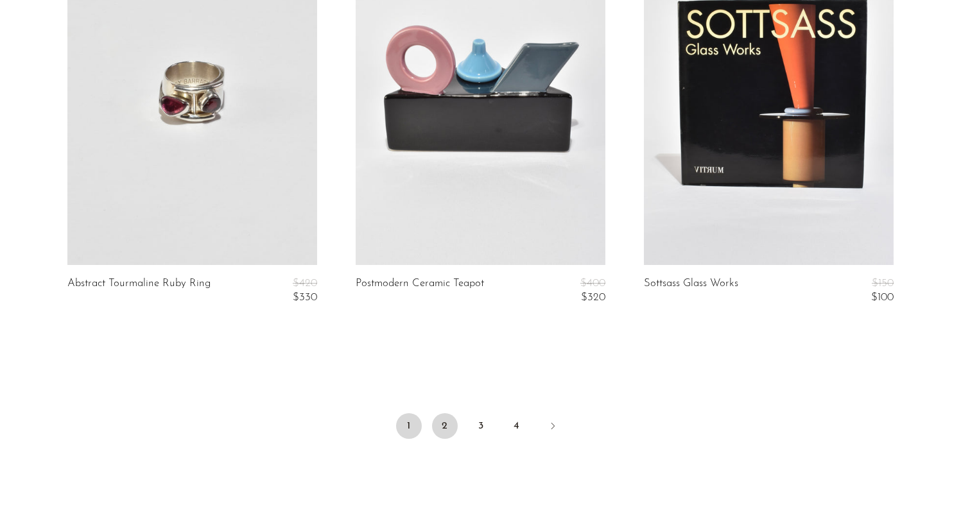
click at [445, 431] on link "2" at bounding box center [445, 426] width 26 height 26
drag, startPoint x: 477, startPoint y: 430, endPoint x: 498, endPoint y: 429, distance: 21.2
click at [478, 430] on link "3" at bounding box center [481, 426] width 26 height 26
click at [517, 428] on link "4" at bounding box center [517, 426] width 26 height 26
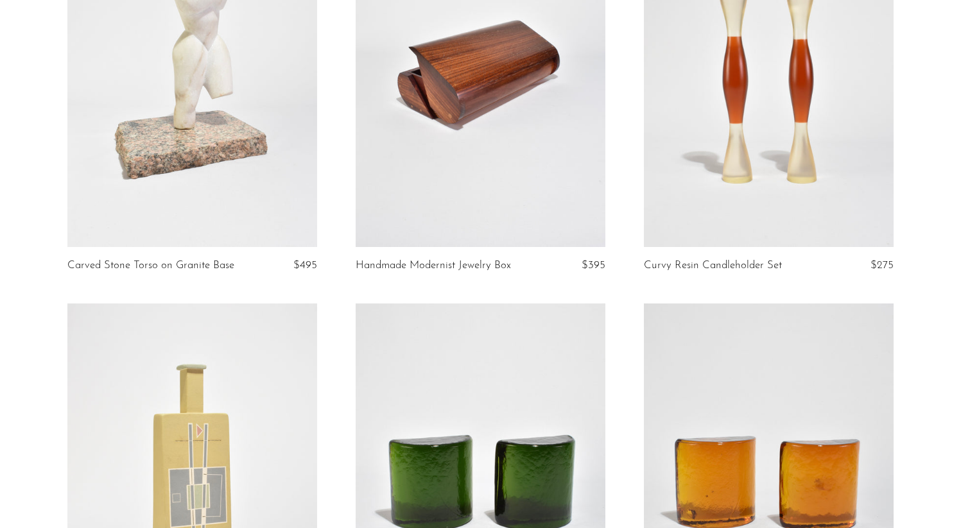
scroll to position [1872, 0]
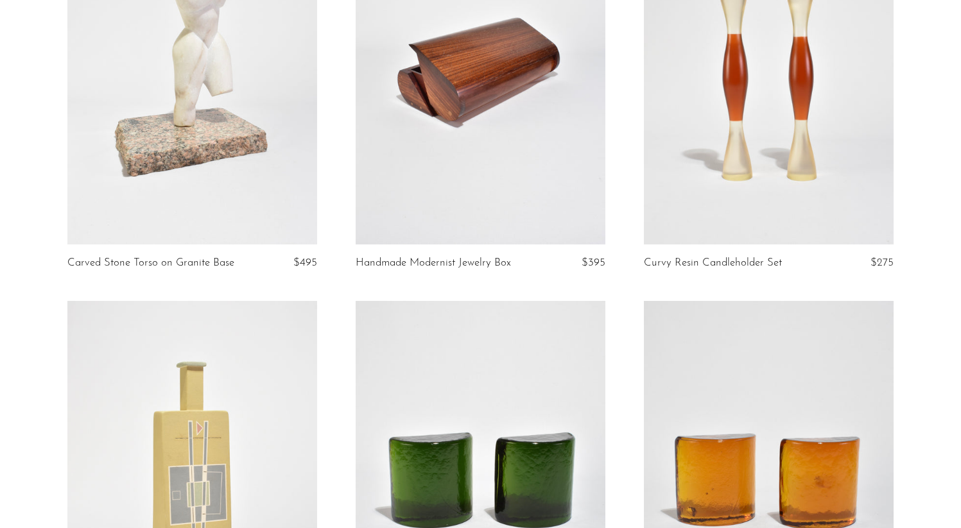
click at [422, 263] on link "Handmade Modernist Jewelry Box" at bounding box center [433, 263] width 155 height 12
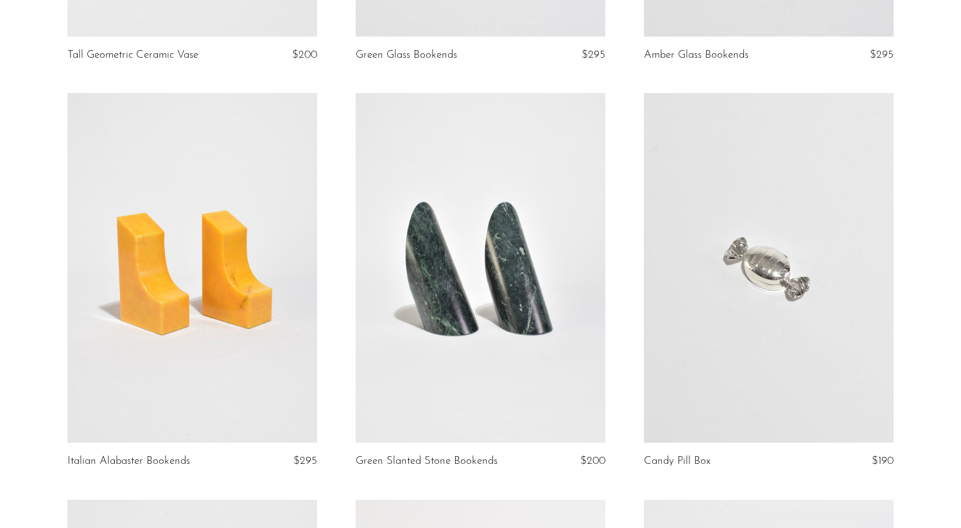
scroll to position [2221, 0]
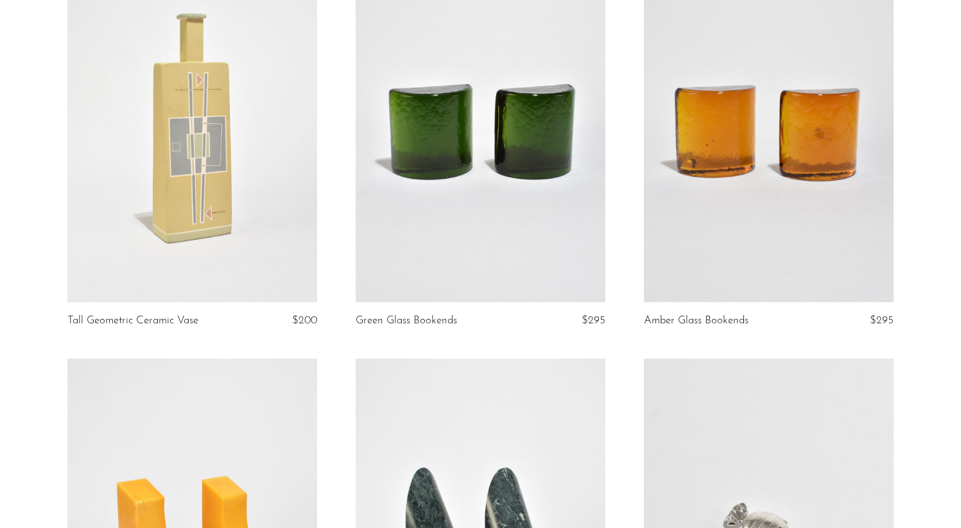
click at [422, 263] on link at bounding box center [481, 127] width 250 height 350
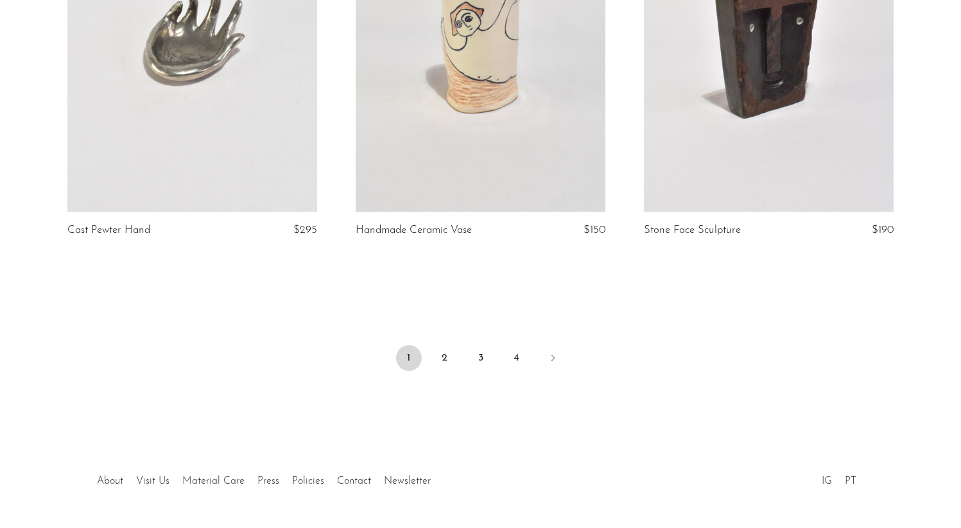
scroll to position [4789, 0]
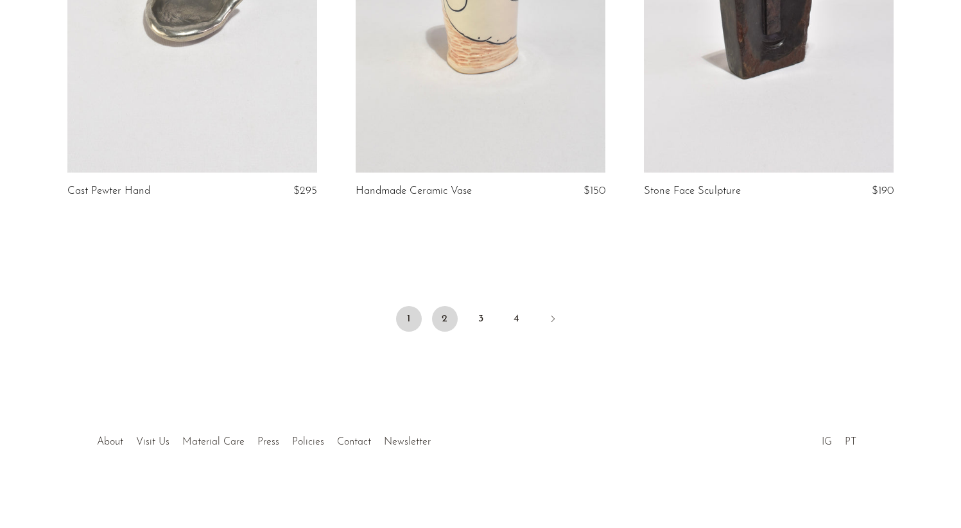
click at [442, 319] on link "2" at bounding box center [445, 319] width 26 height 26
click at [485, 321] on link "3" at bounding box center [481, 319] width 26 height 26
click at [515, 324] on link "4" at bounding box center [517, 319] width 26 height 26
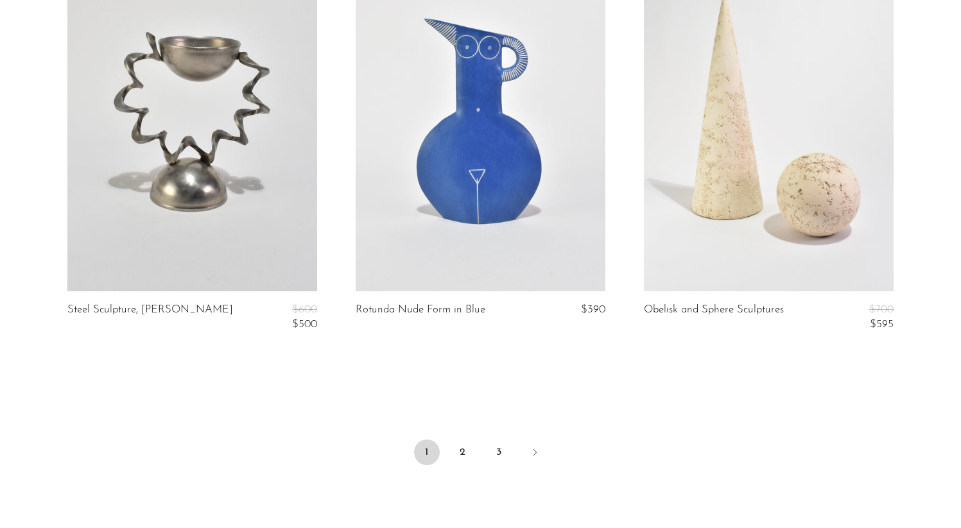
scroll to position [4832, 0]
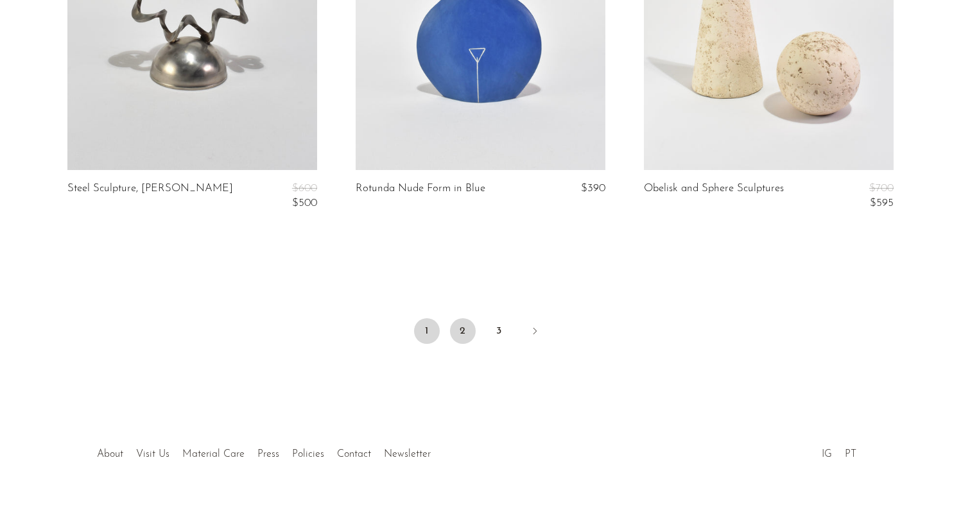
click at [469, 319] on link "2" at bounding box center [463, 331] width 26 height 26
click at [501, 320] on link "3" at bounding box center [499, 331] width 26 height 26
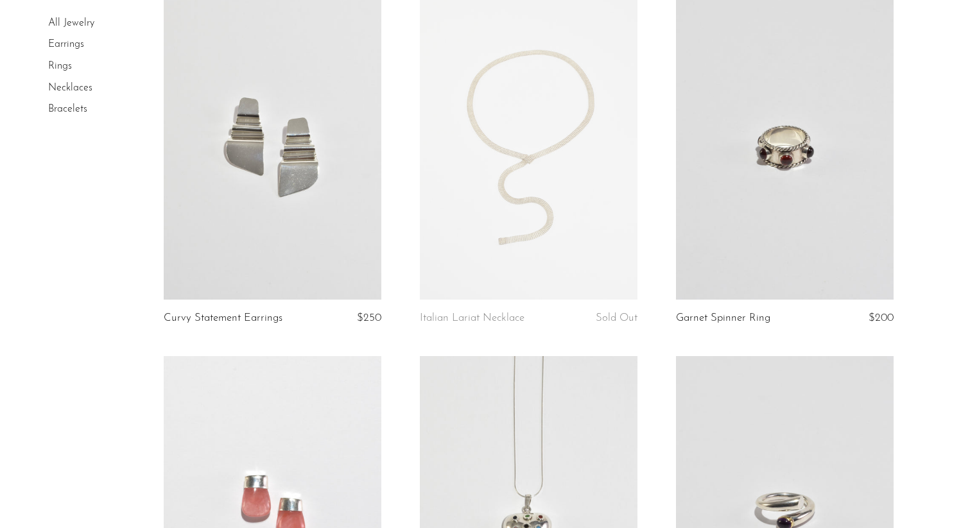
scroll to position [3021, 0]
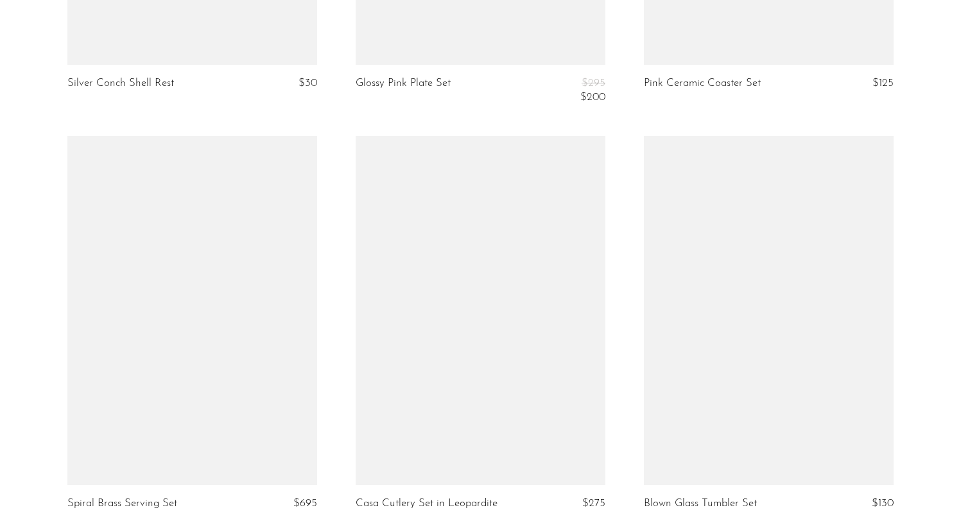
scroll to position [4718, 0]
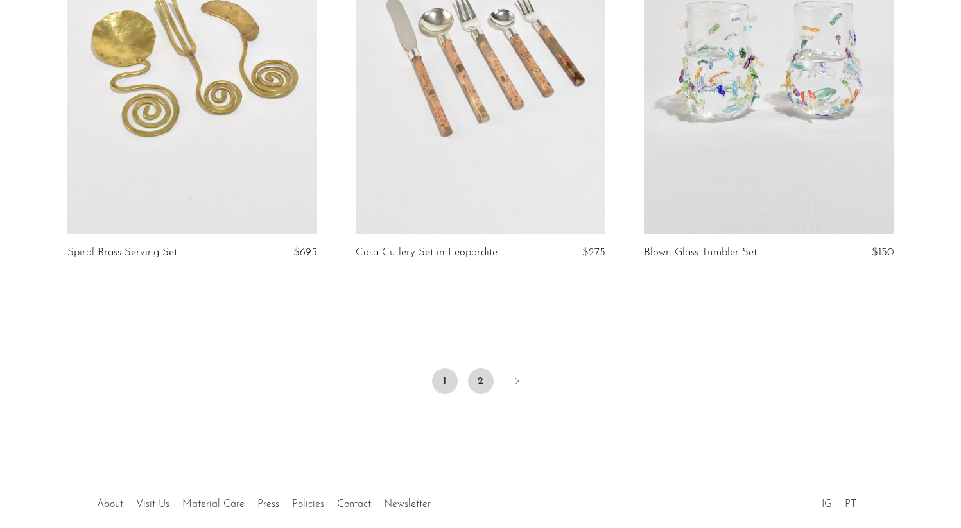
click at [477, 383] on link "2" at bounding box center [481, 381] width 26 height 26
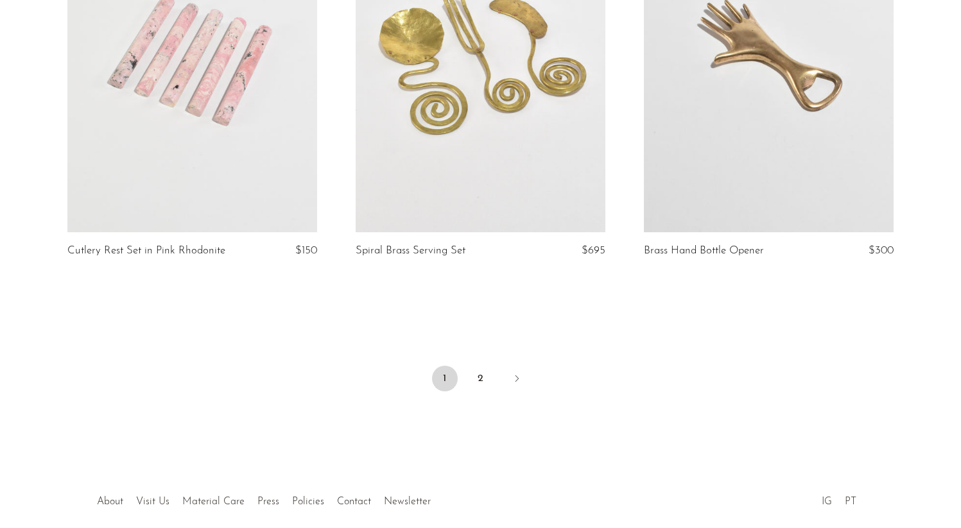
scroll to position [4750, 0]
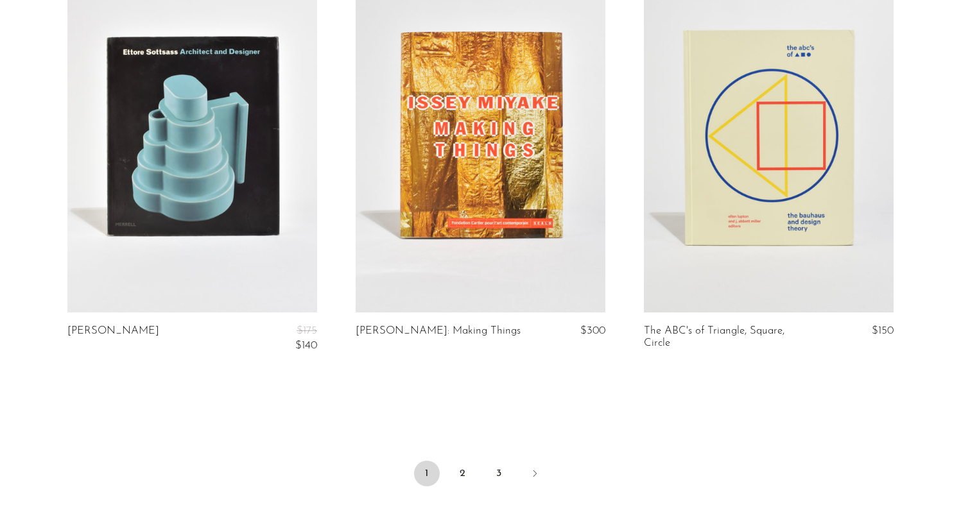
scroll to position [4686, 0]
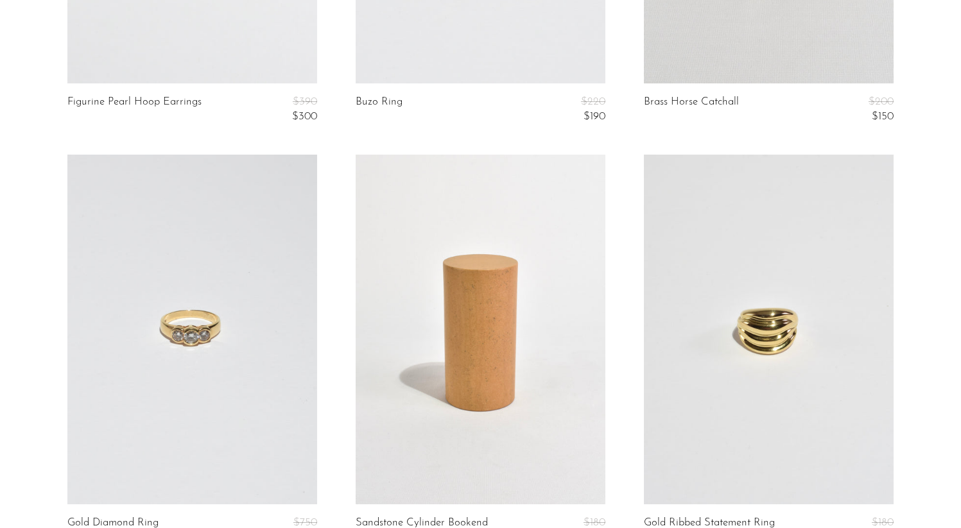
scroll to position [4808, 0]
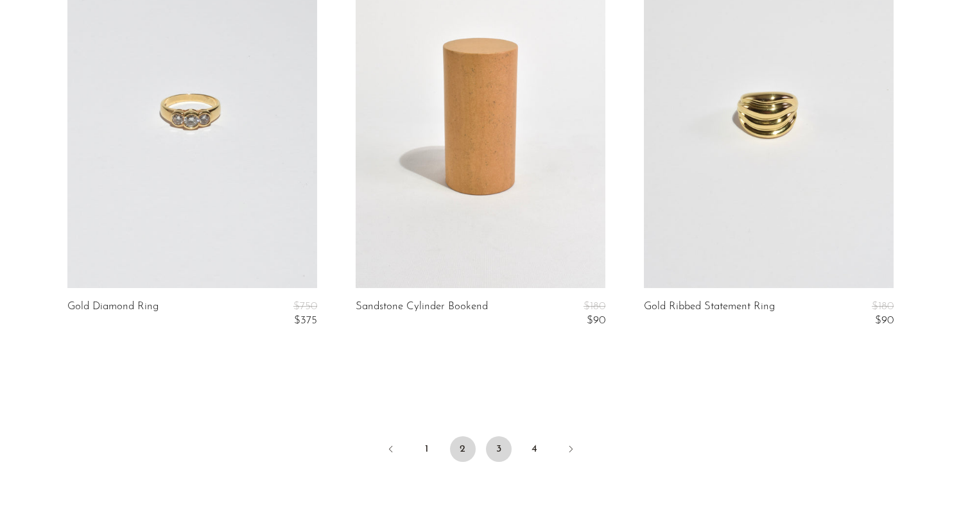
click at [499, 452] on link "3" at bounding box center [499, 449] width 26 height 26
click at [526, 449] on link "4" at bounding box center [535, 449] width 26 height 26
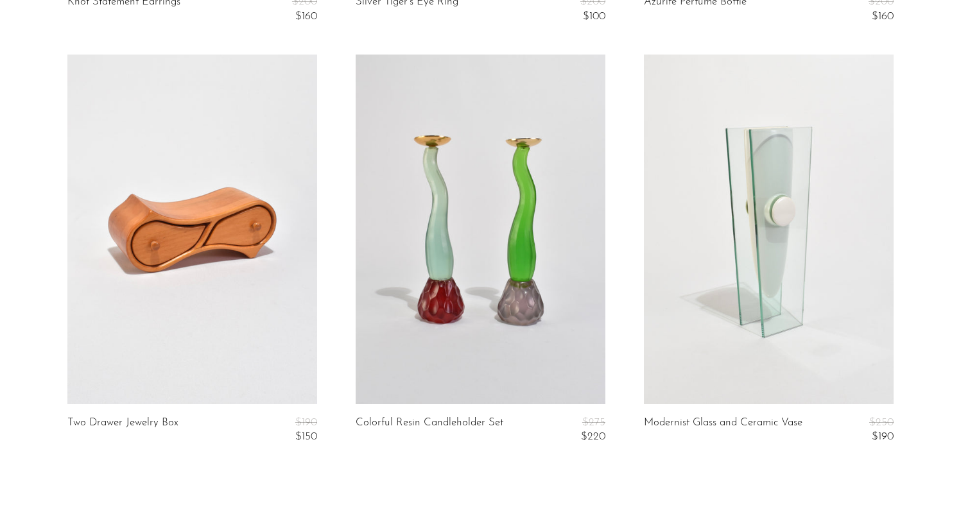
scroll to position [4939, 0]
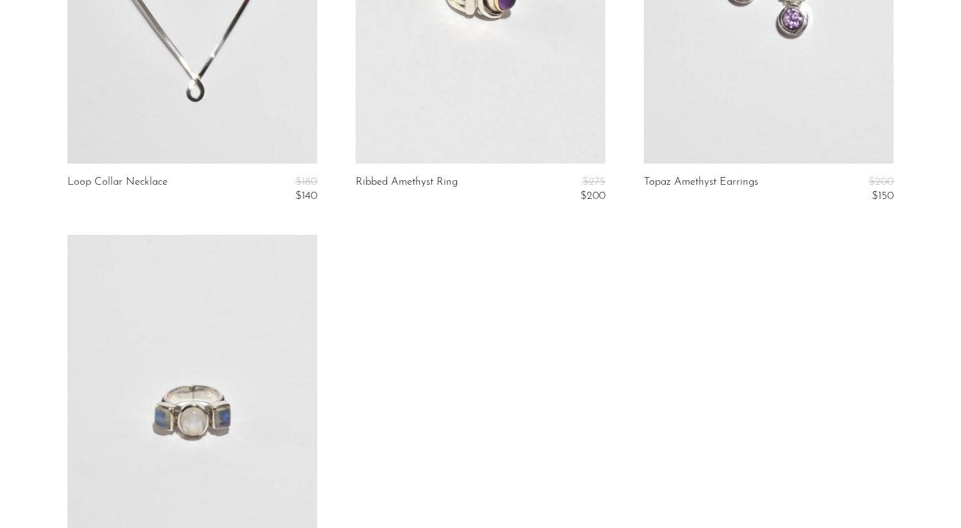
scroll to position [3676, 0]
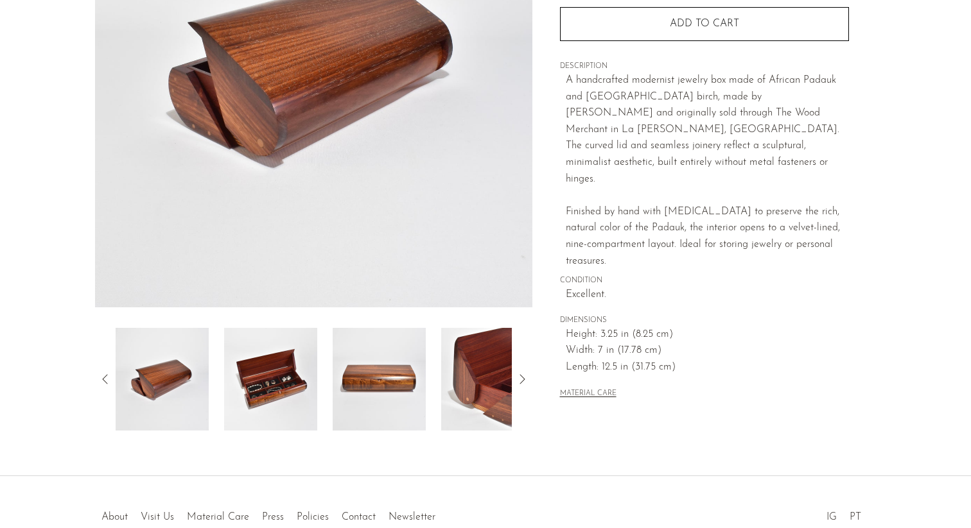
scroll to position [307, 0]
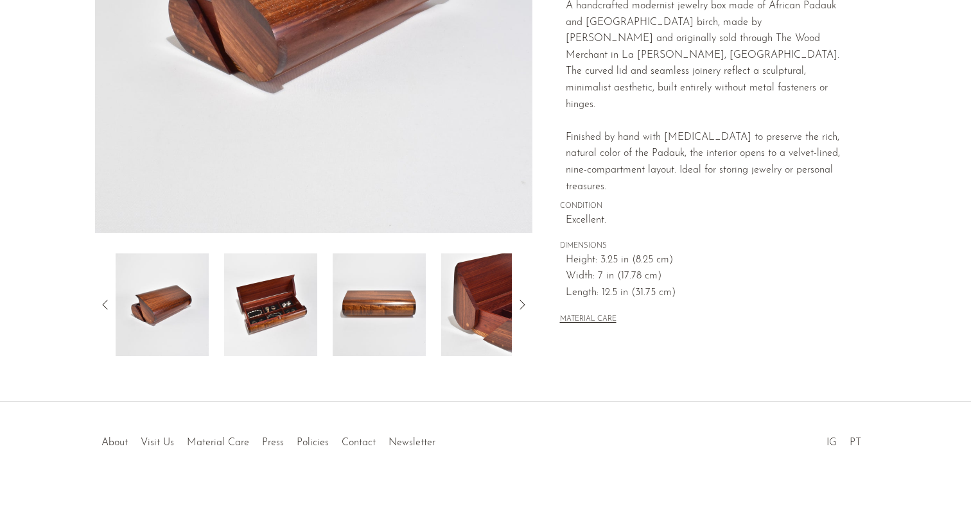
click at [270, 308] on img at bounding box center [270, 305] width 93 height 103
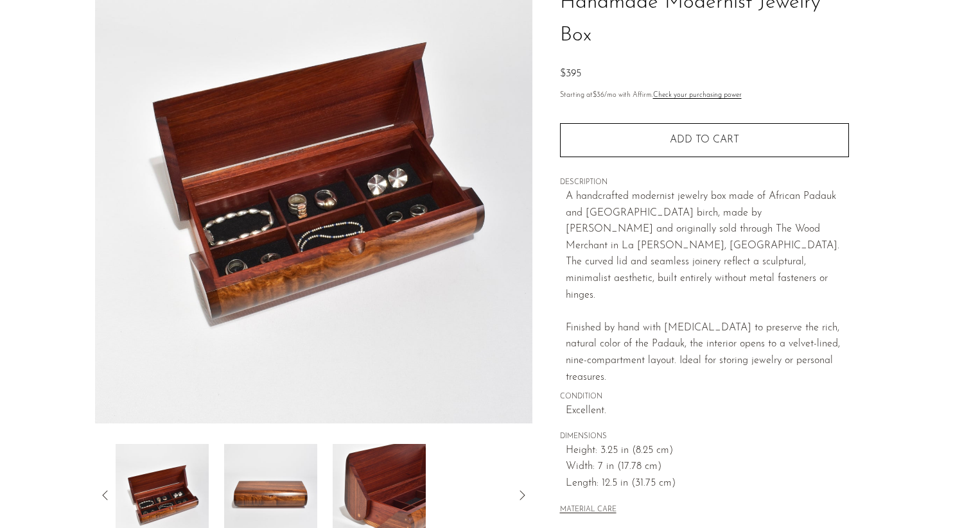
scroll to position [117, 0]
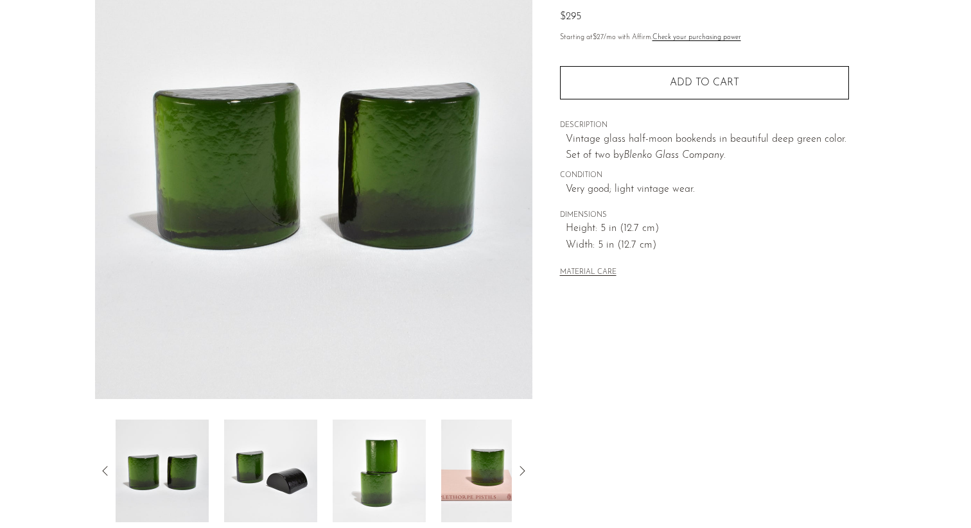
scroll to position [177, 0]
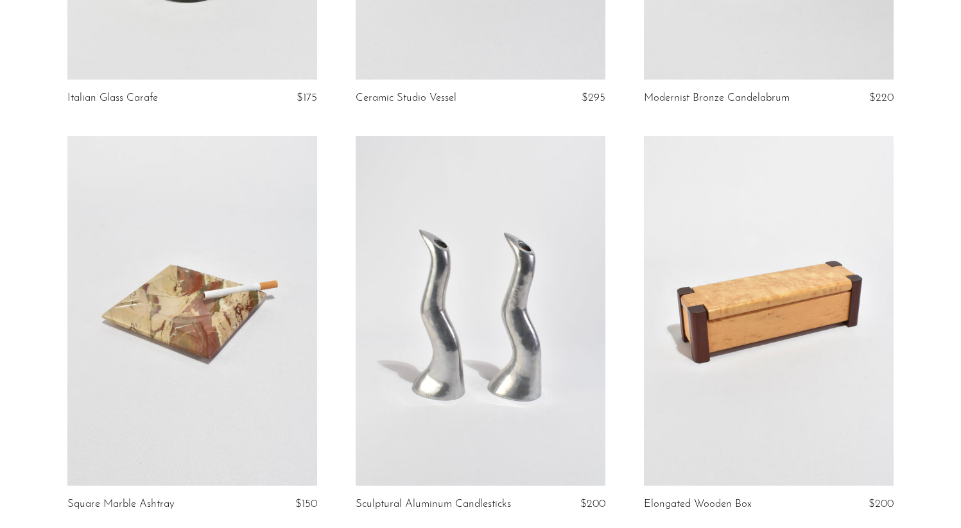
scroll to position [4620, 0]
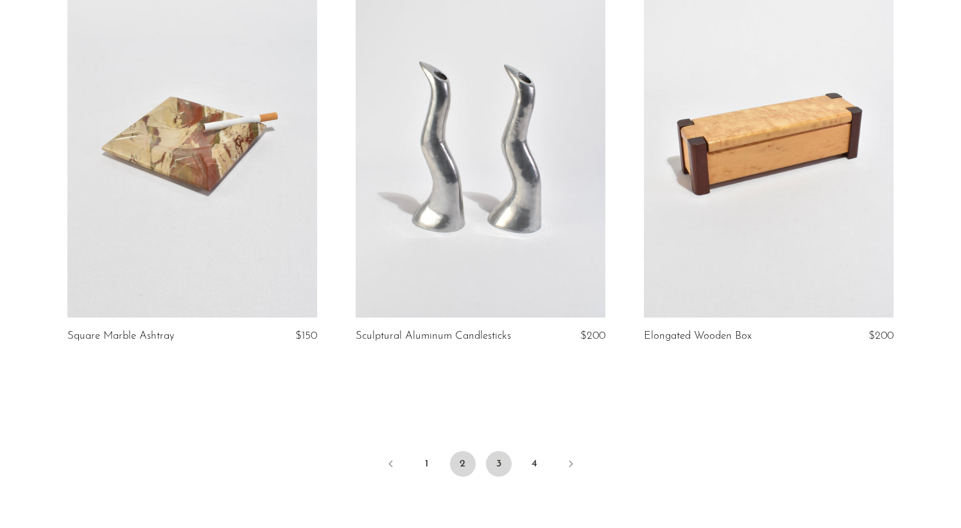
click at [501, 464] on link "3" at bounding box center [499, 464] width 26 height 26
click at [531, 463] on link "4" at bounding box center [535, 464] width 26 height 26
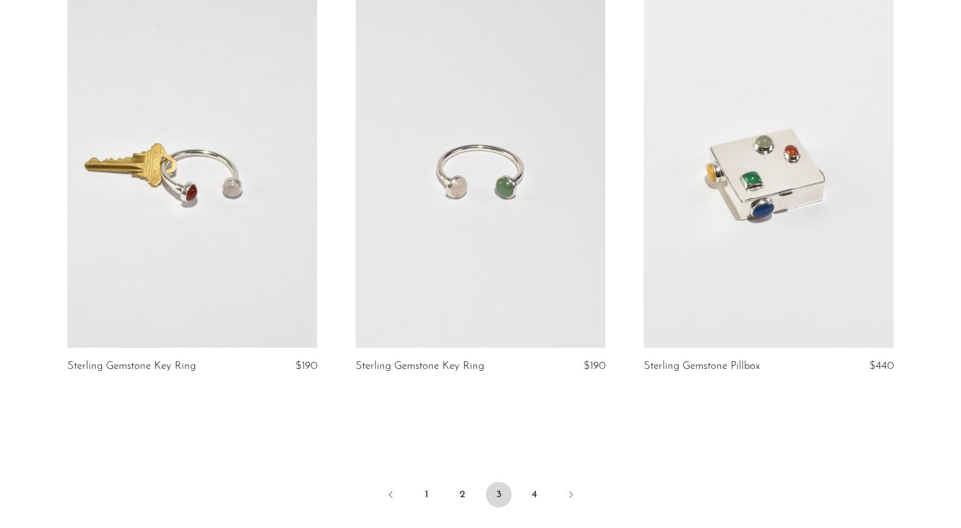
scroll to position [4794, 0]
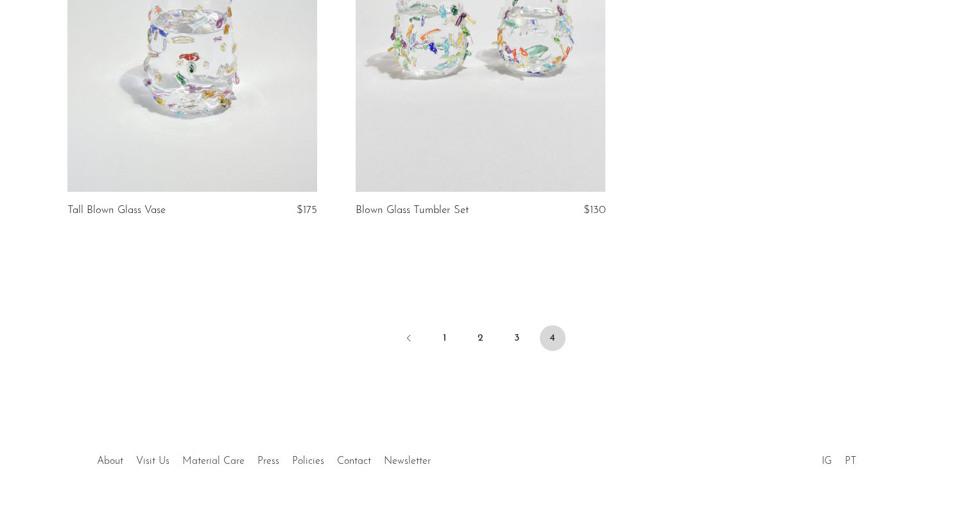
scroll to position [2805, 0]
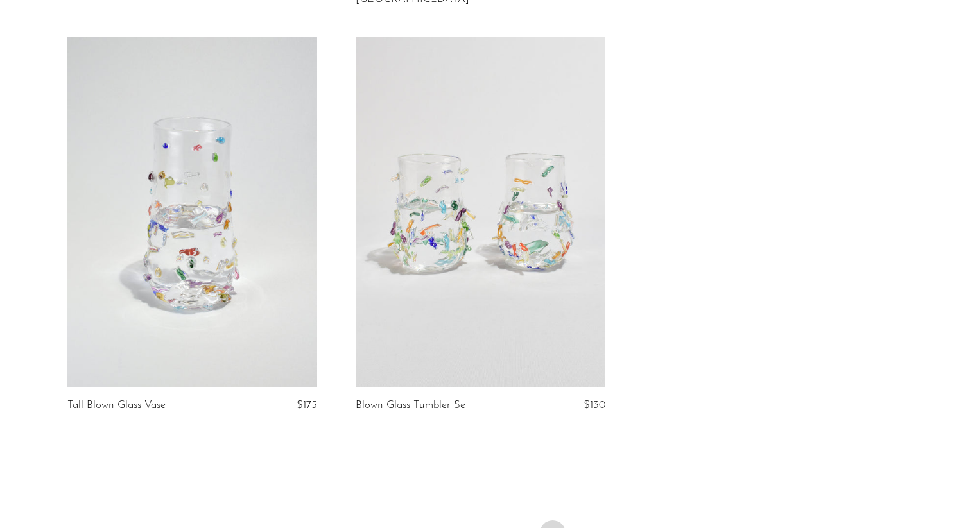
scroll to position [2632, 0]
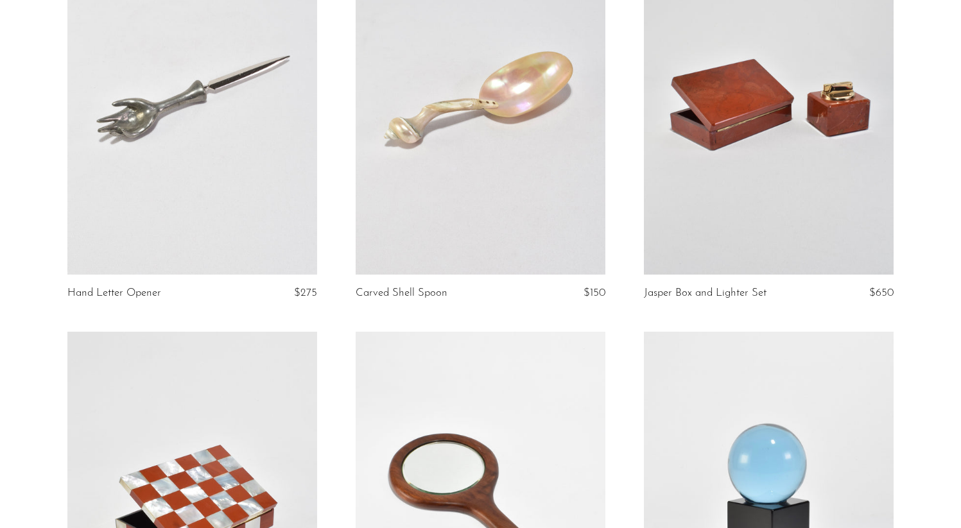
scroll to position [884, 0]
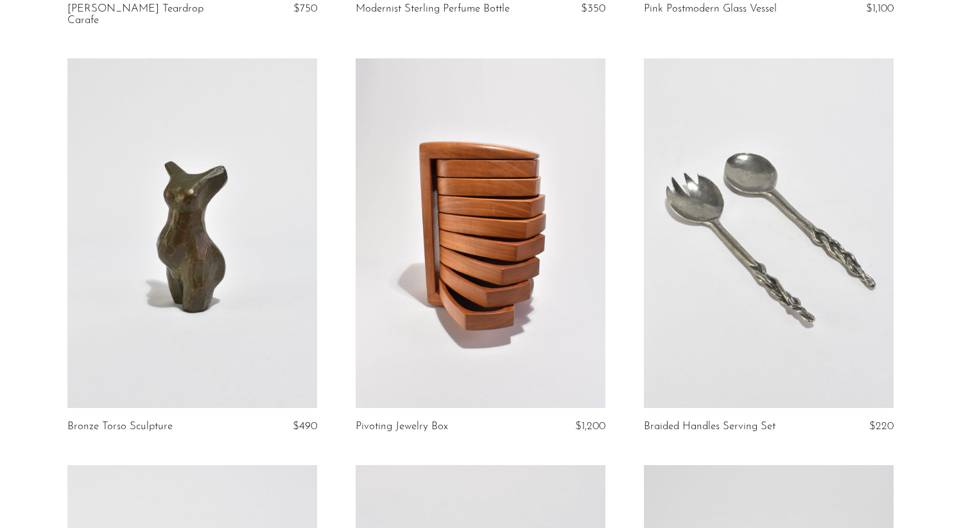
click at [484, 160] on link at bounding box center [481, 233] width 250 height 350
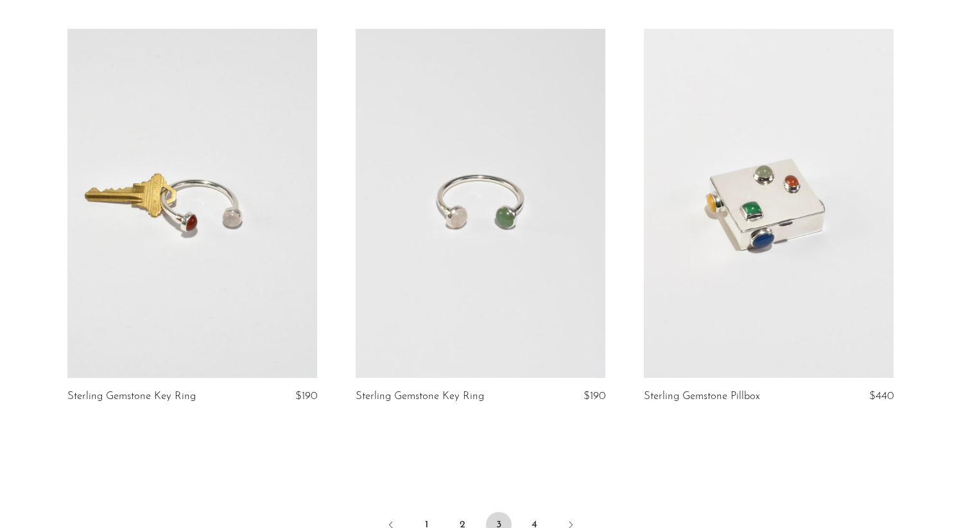
scroll to position [4697, 0]
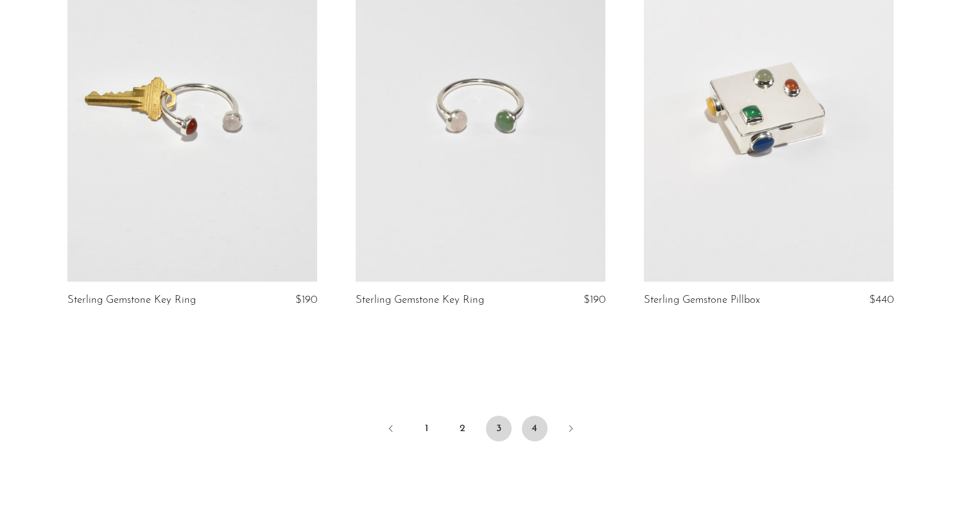
click at [530, 416] on link "4" at bounding box center [535, 429] width 26 height 26
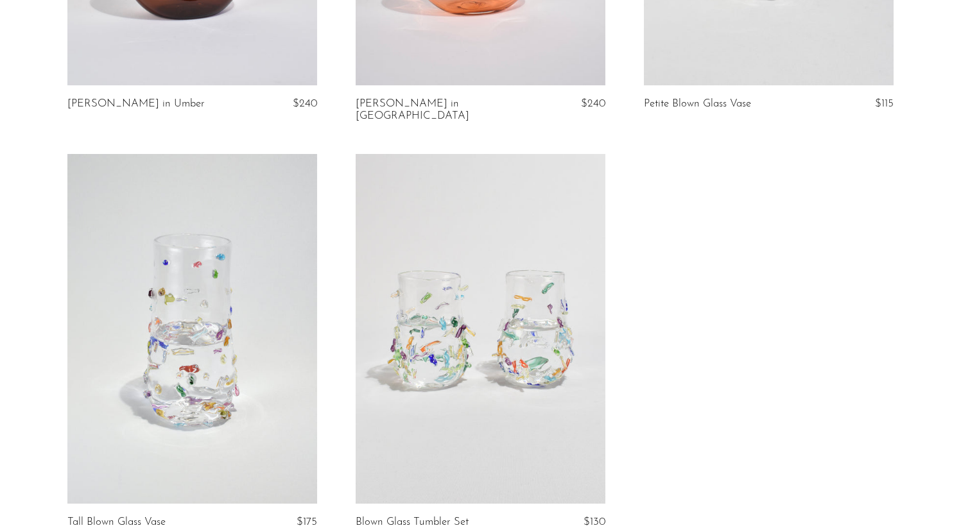
scroll to position [2651, 0]
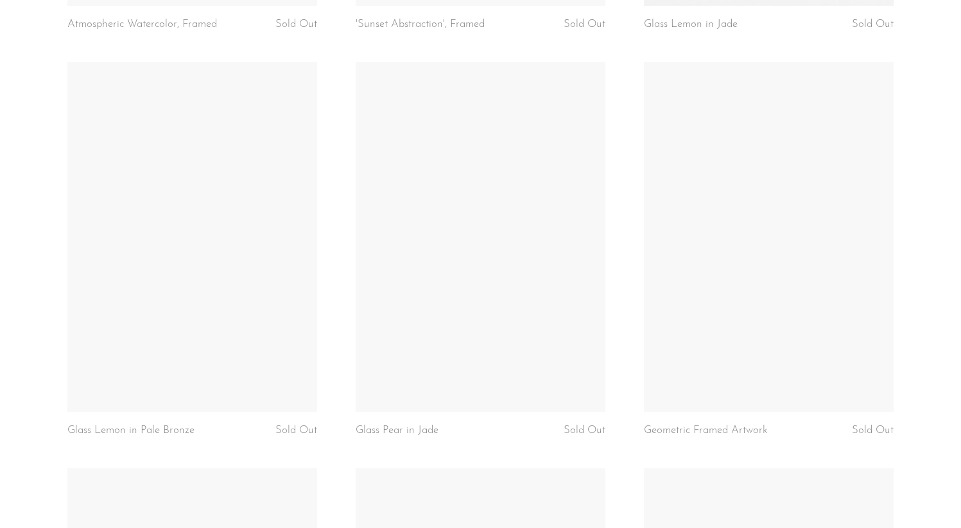
scroll to position [3818, 0]
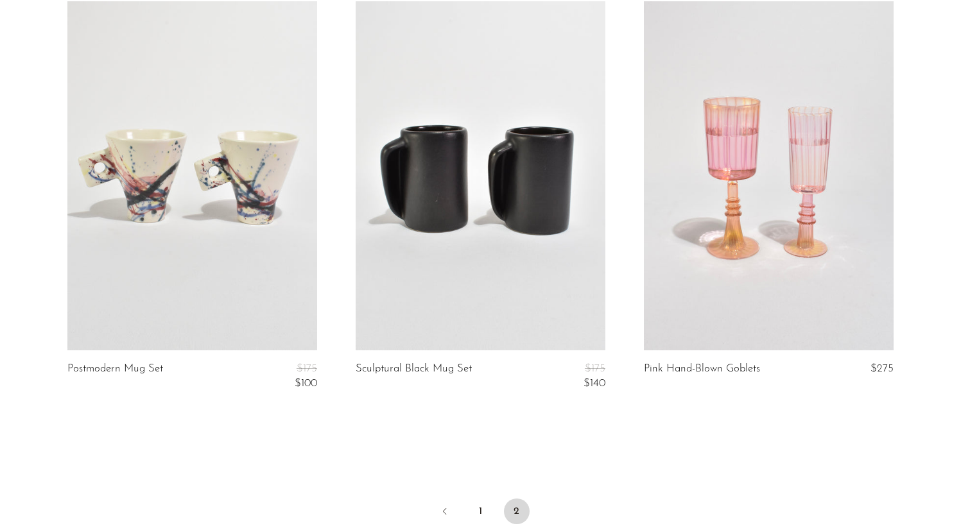
scroll to position [309, 0]
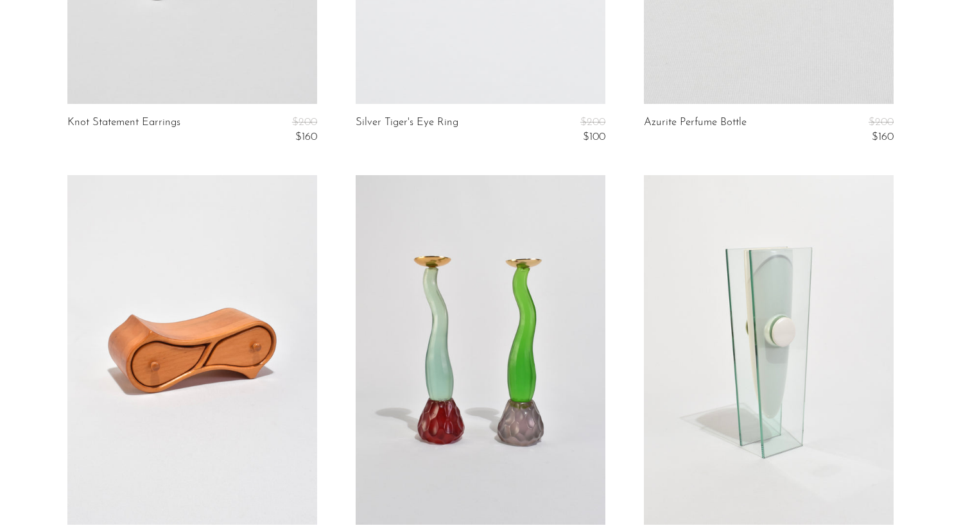
scroll to position [4788, 0]
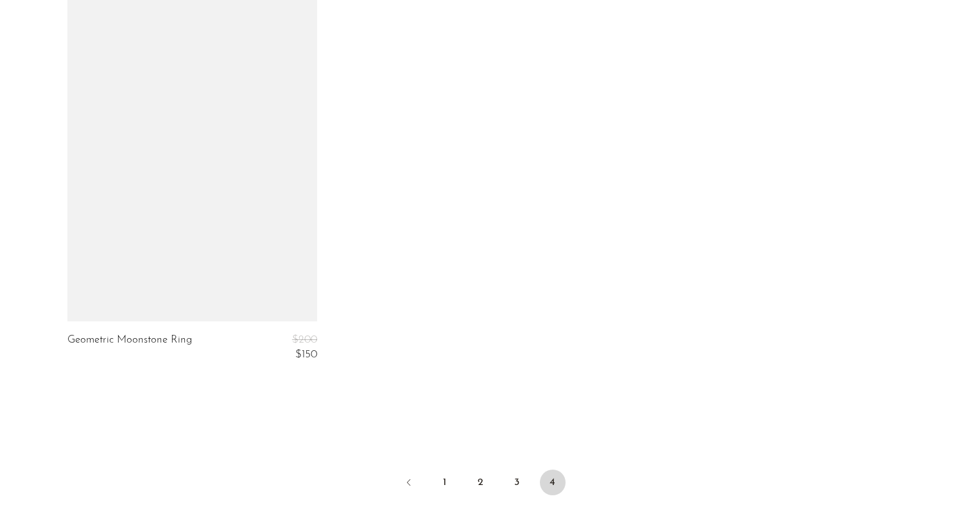
scroll to position [3534, 0]
